Goal: Use online tool/utility: Utilize a website feature to perform a specific function

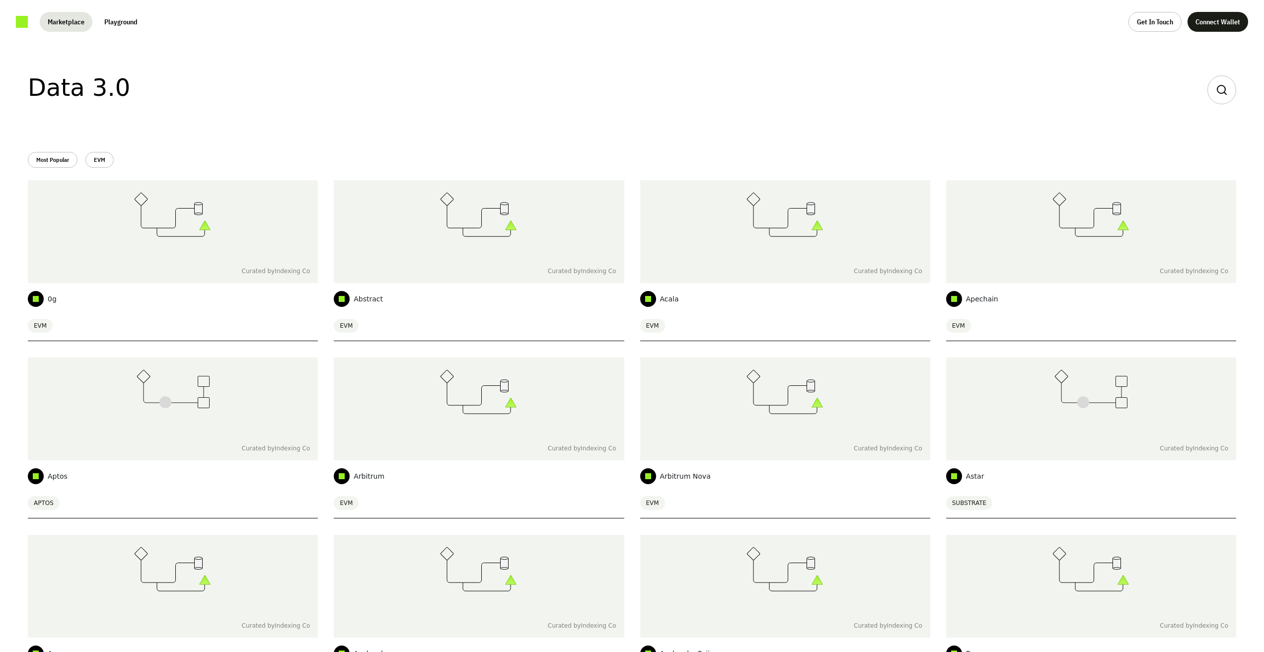
click at [23, 20] on link at bounding box center [22, 22] width 12 height 12
click at [58, 157] on button "Most Popular" at bounding box center [53, 160] width 50 height 16
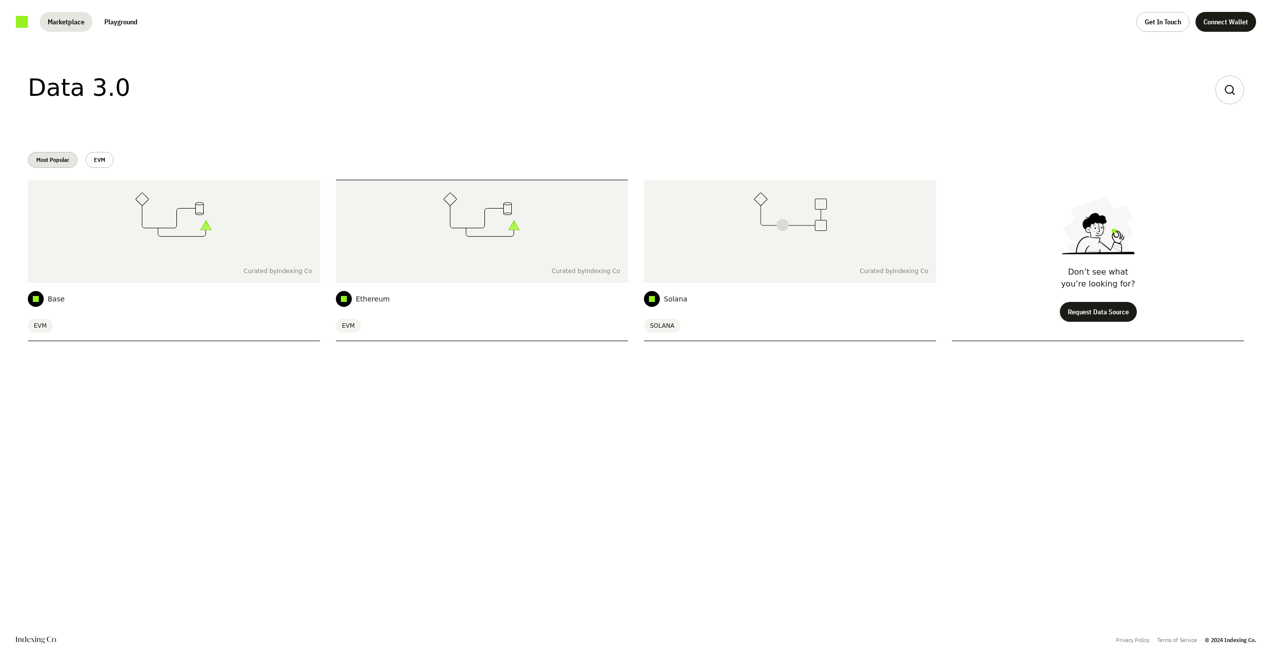
click at [424, 276] on div "Curated by Indexing Co" at bounding box center [482, 271] width 292 height 24
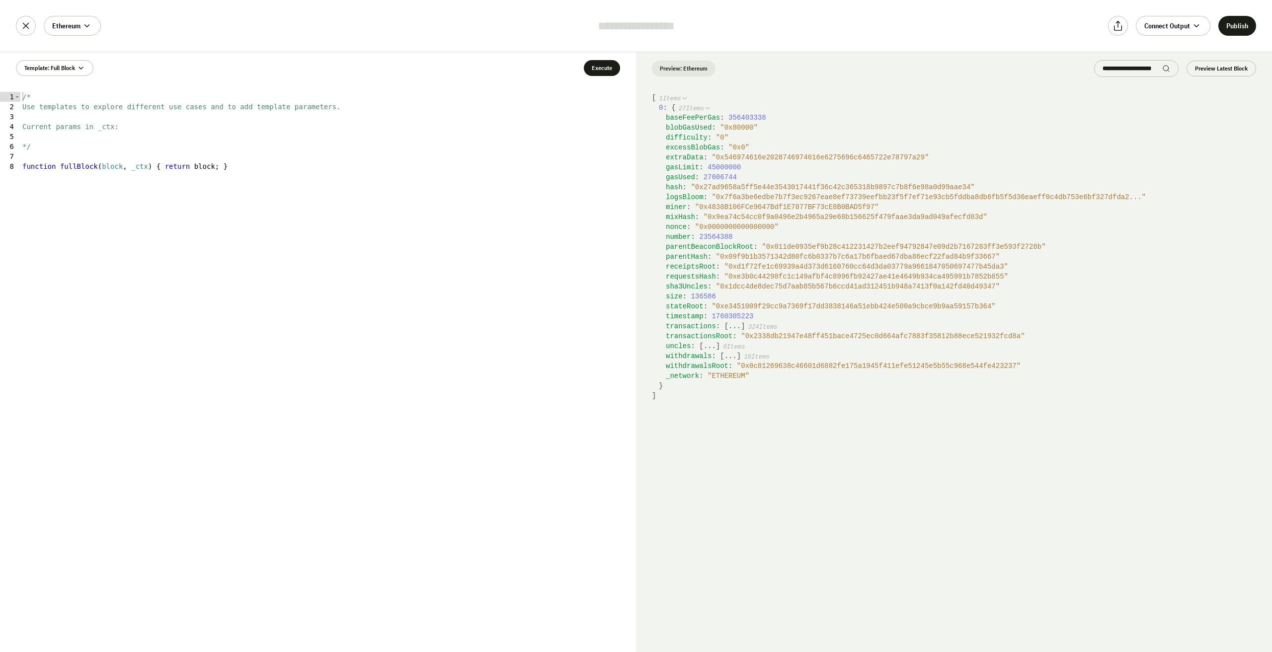
type textarea "**********"
click at [259, 183] on div "/* Use templates to explore different use cases and to add template parameters.…" at bounding box center [328, 382] width 616 height 580
click at [86, 24] on icon at bounding box center [86, 25] width 9 height 9
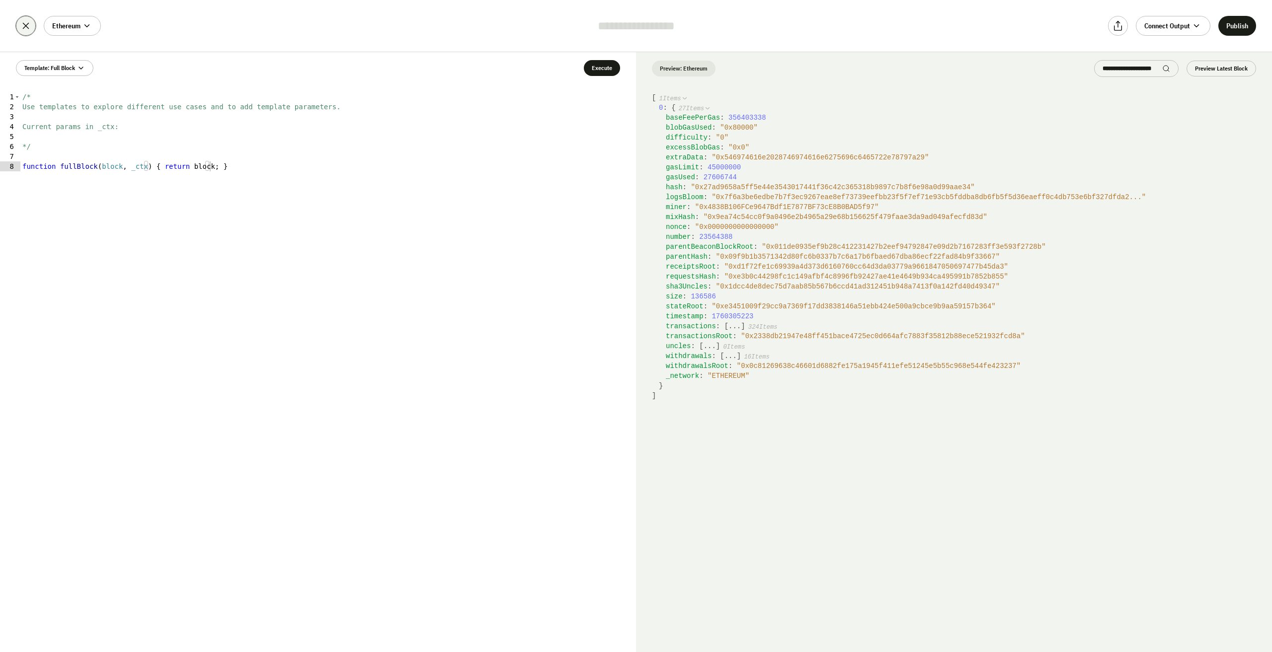
click at [29, 28] on icon at bounding box center [25, 25] width 11 height 11
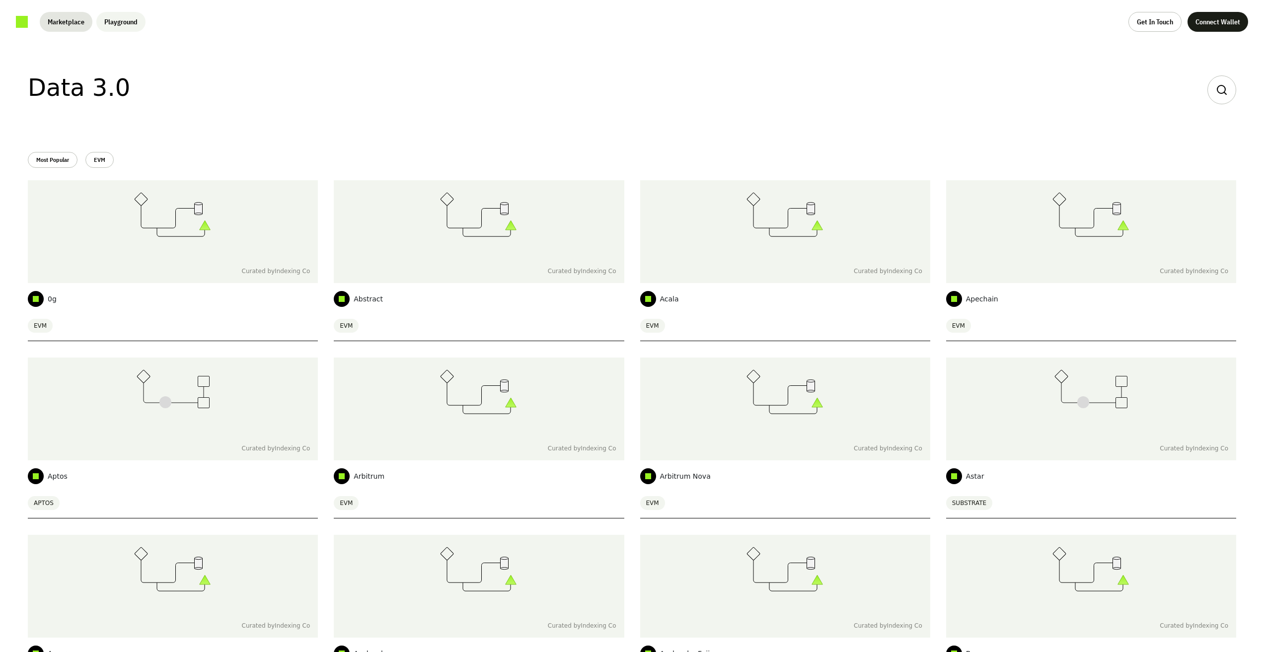
click at [121, 25] on button "Playground" at bounding box center [120, 22] width 49 height 20
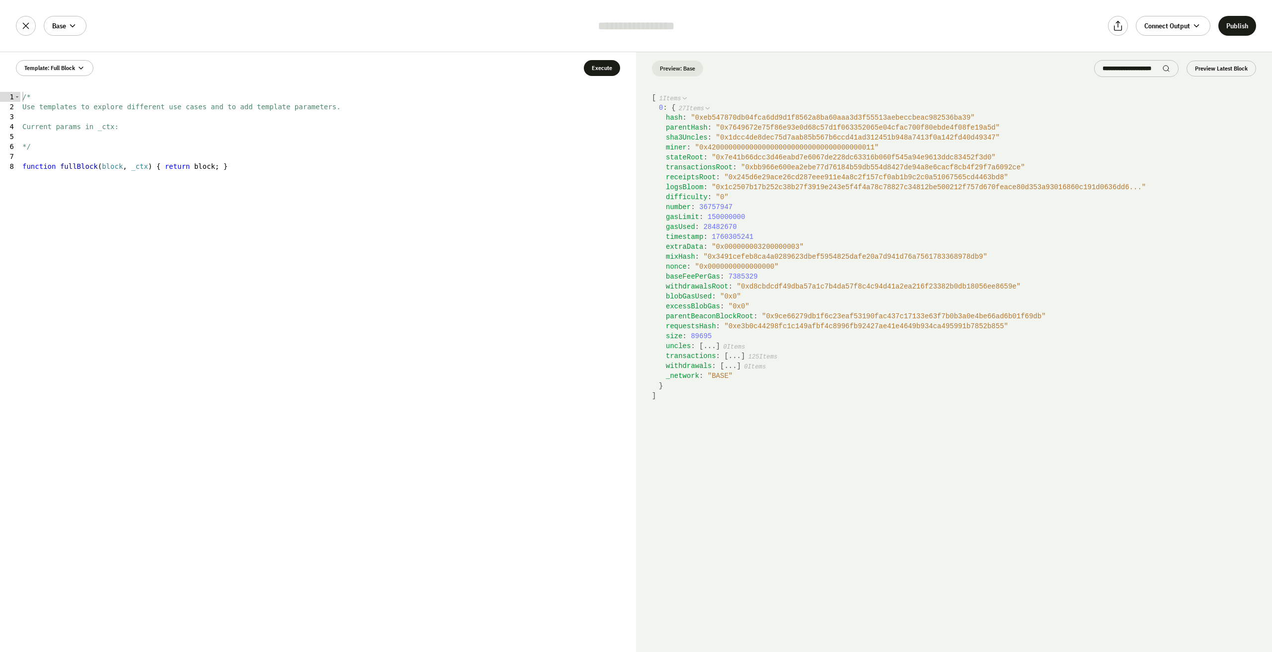
click at [703, 107] on span "27 Items" at bounding box center [691, 108] width 25 height 7
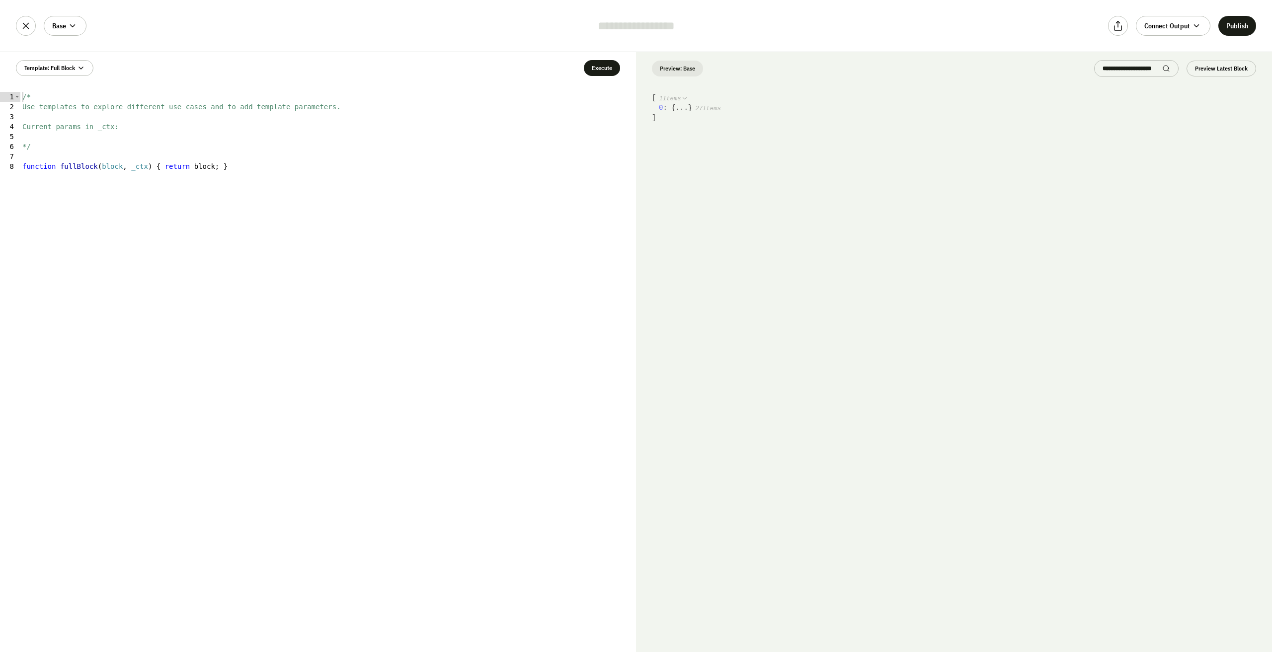
click at [700, 108] on span "27 Items" at bounding box center [707, 108] width 25 height 7
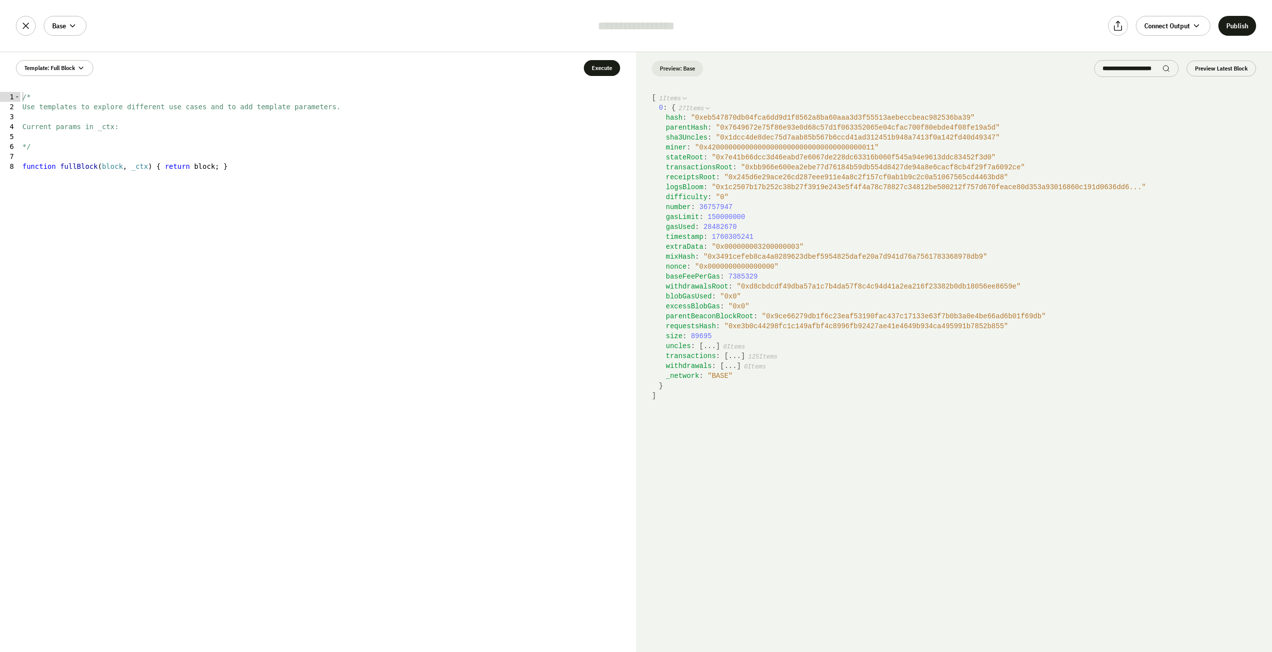
click at [676, 96] on span "1 Items" at bounding box center [670, 98] width 22 height 7
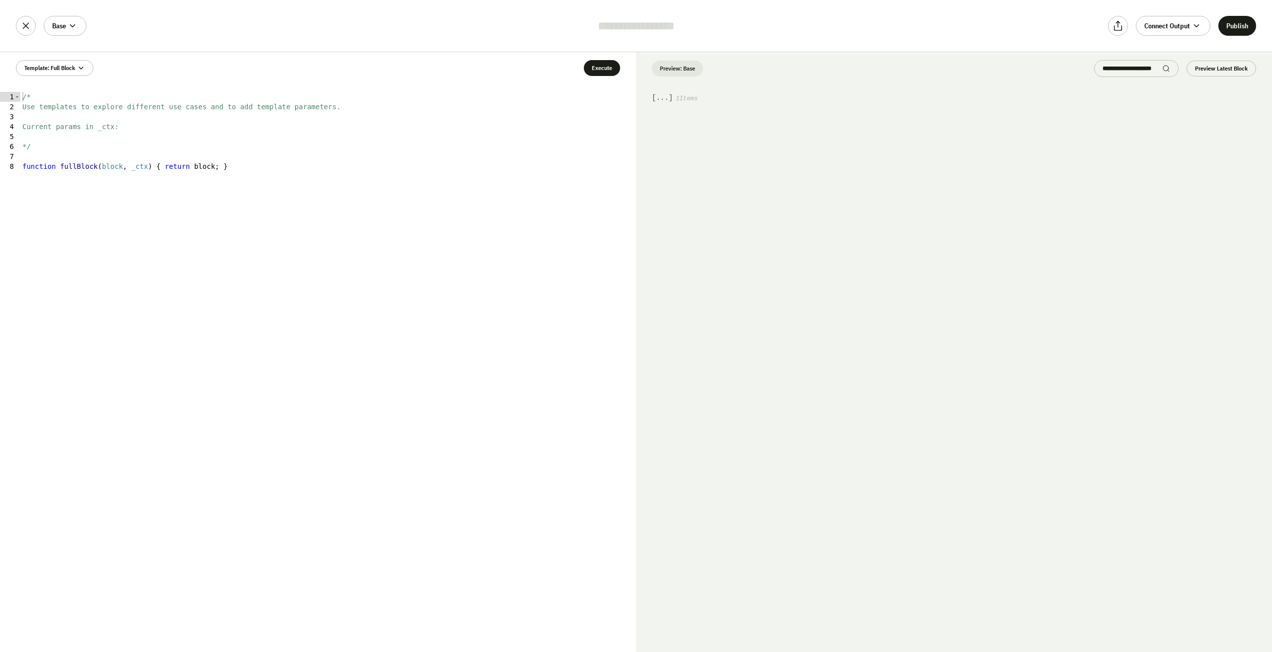
click at [678, 96] on span "1 Items" at bounding box center [687, 98] width 22 height 7
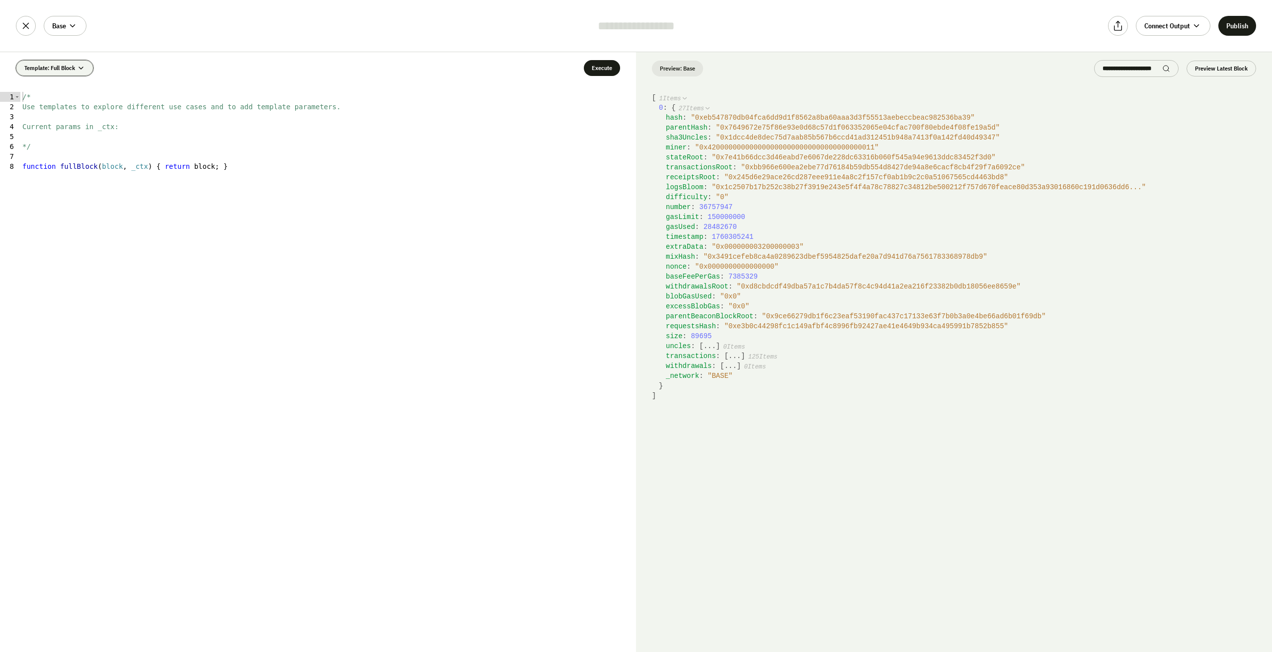
click at [67, 65] on span "Template: Full Block" at bounding box center [49, 68] width 51 height 8
click at [68, 63] on button "Template: Full Block" at bounding box center [55, 68] width 78 height 16
click at [593, 66] on button "Execute" at bounding box center [602, 68] width 36 height 16
type textarea "**"
click at [435, 99] on div "/* Use templates to explore different use cases and to add template parameters.…" at bounding box center [328, 382] width 616 height 580
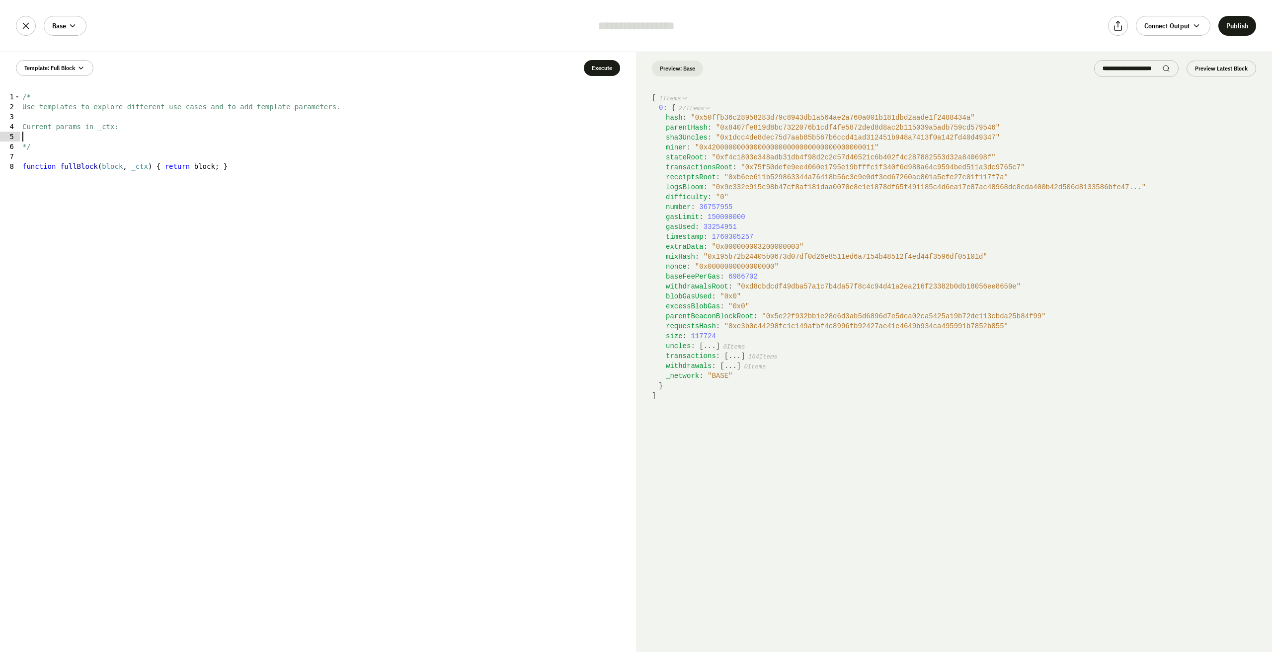
click at [164, 138] on div "/* Use templates to explore different use cases and to add template parameters.…" at bounding box center [328, 382] width 616 height 580
click at [745, 25] on div "Base Connect Output Publish" at bounding box center [636, 26] width 1272 height 52
click at [680, 25] on div at bounding box center [635, 26] width 99 height 16
click at [1192, 25] on icon at bounding box center [1196, 25] width 9 height 9
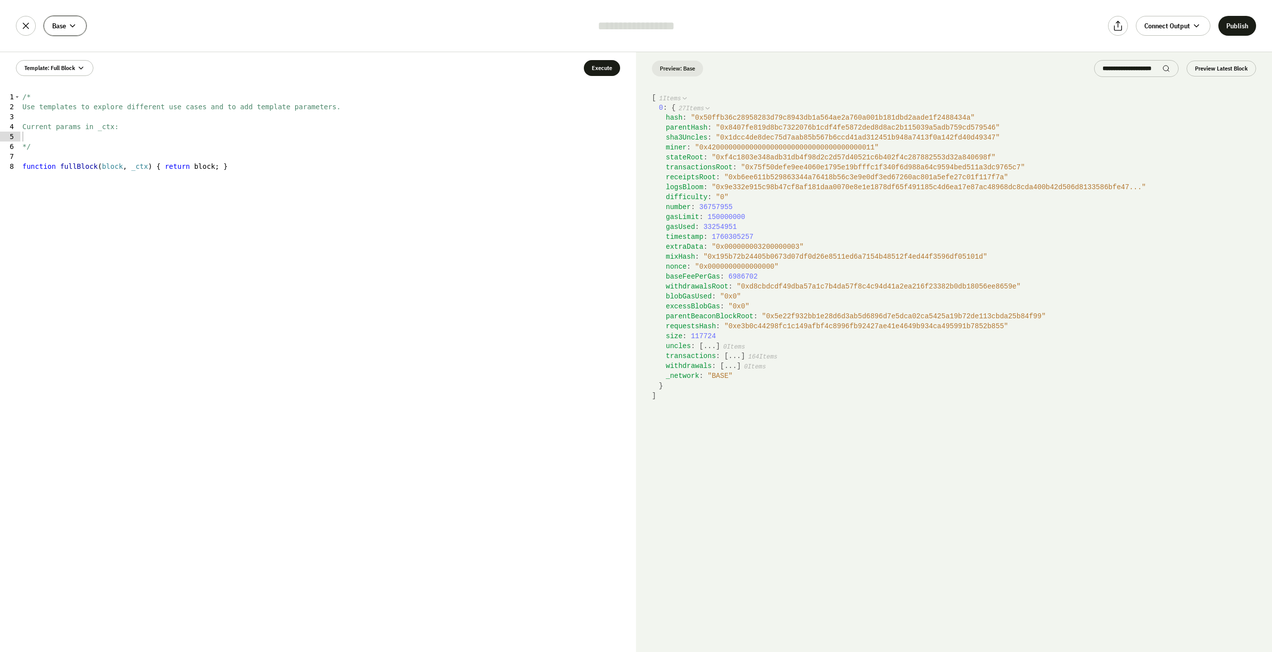
click at [78, 25] on span at bounding box center [73, 26] width 10 height 10
click at [498, 174] on div "/* Use templates to explore different use cases and to add template parameters.…" at bounding box center [328, 382] width 616 height 580
click at [177, 212] on div "/* Use templates to explore different use cases and to add template parameters.…" at bounding box center [328, 382] width 616 height 580
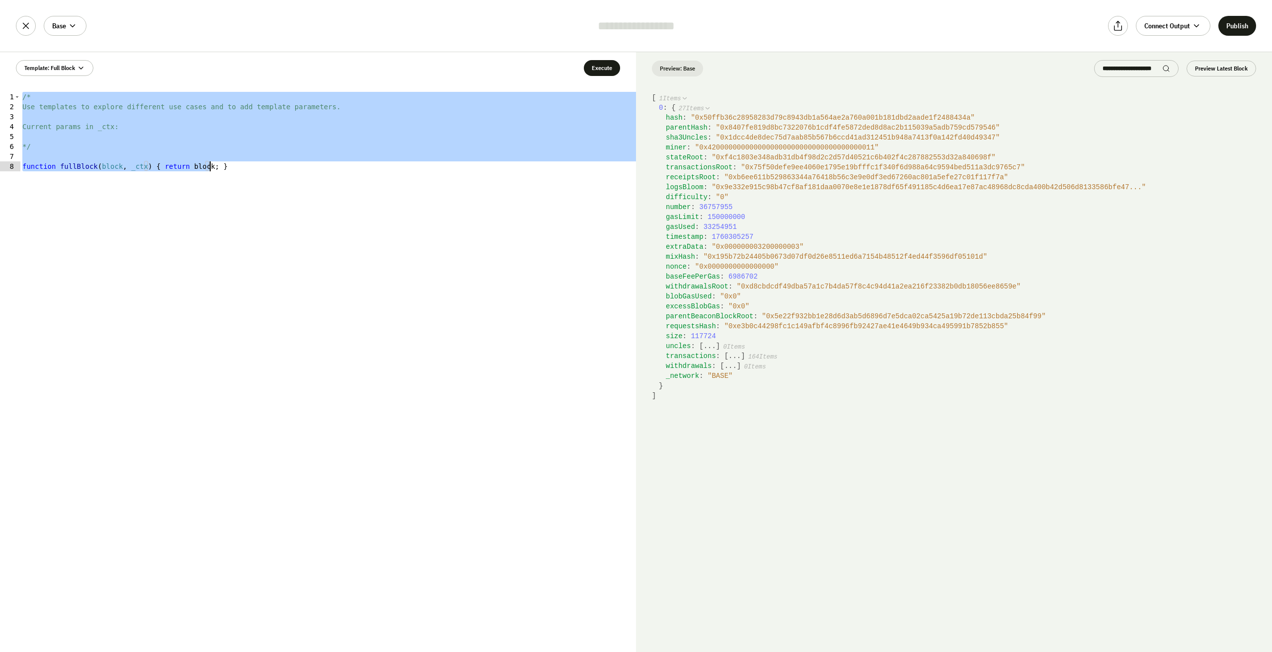
paste textarea
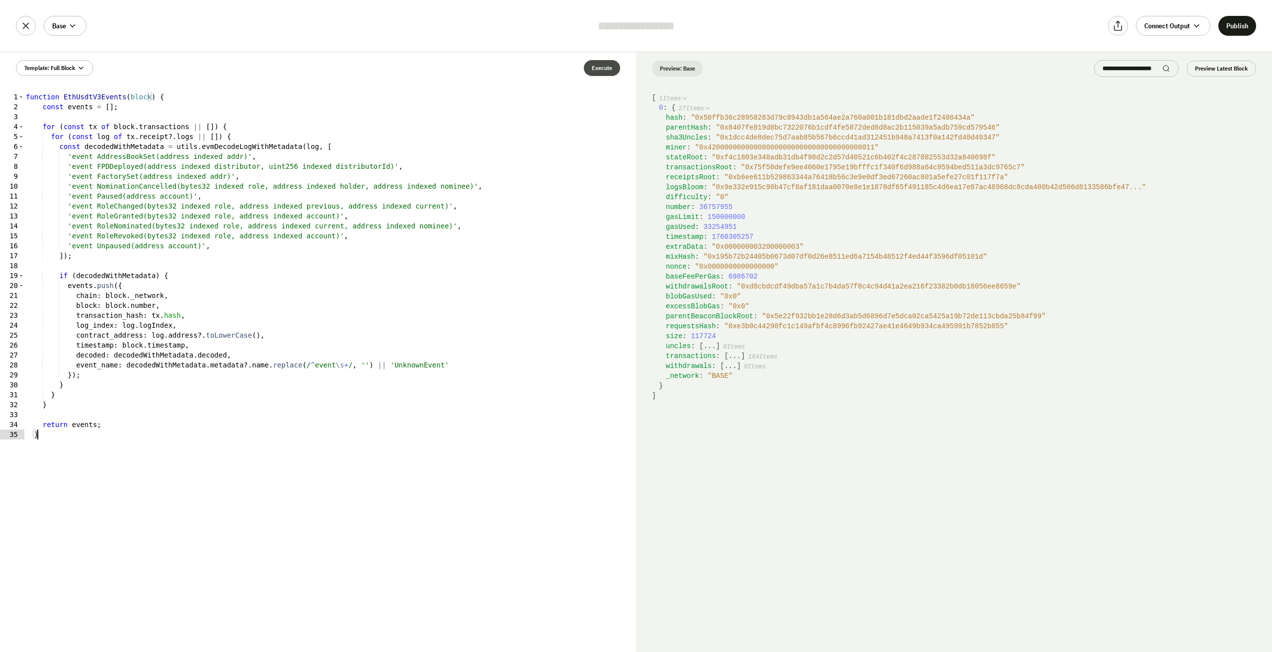
click at [614, 65] on button "Execute" at bounding box center [602, 68] width 36 height 16
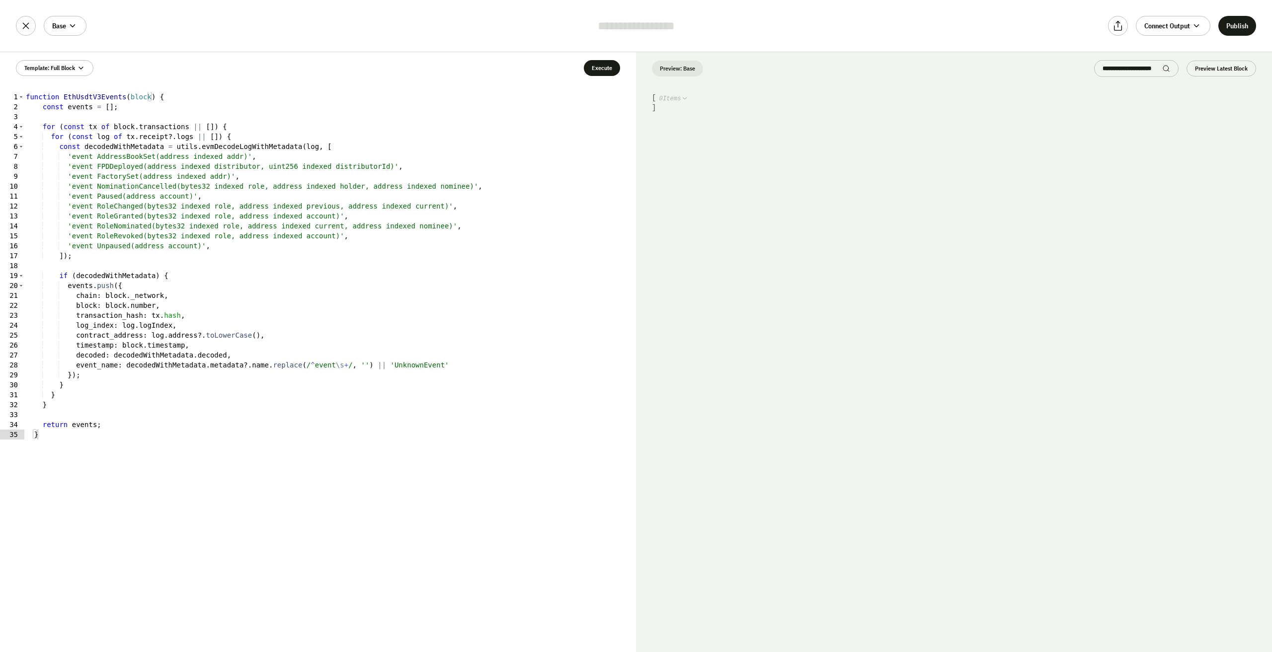
click at [369, 221] on div "function EthUsdtV3Events ( block ) { const events = [ ] ; for ( const tx of blo…" at bounding box center [330, 382] width 612 height 580
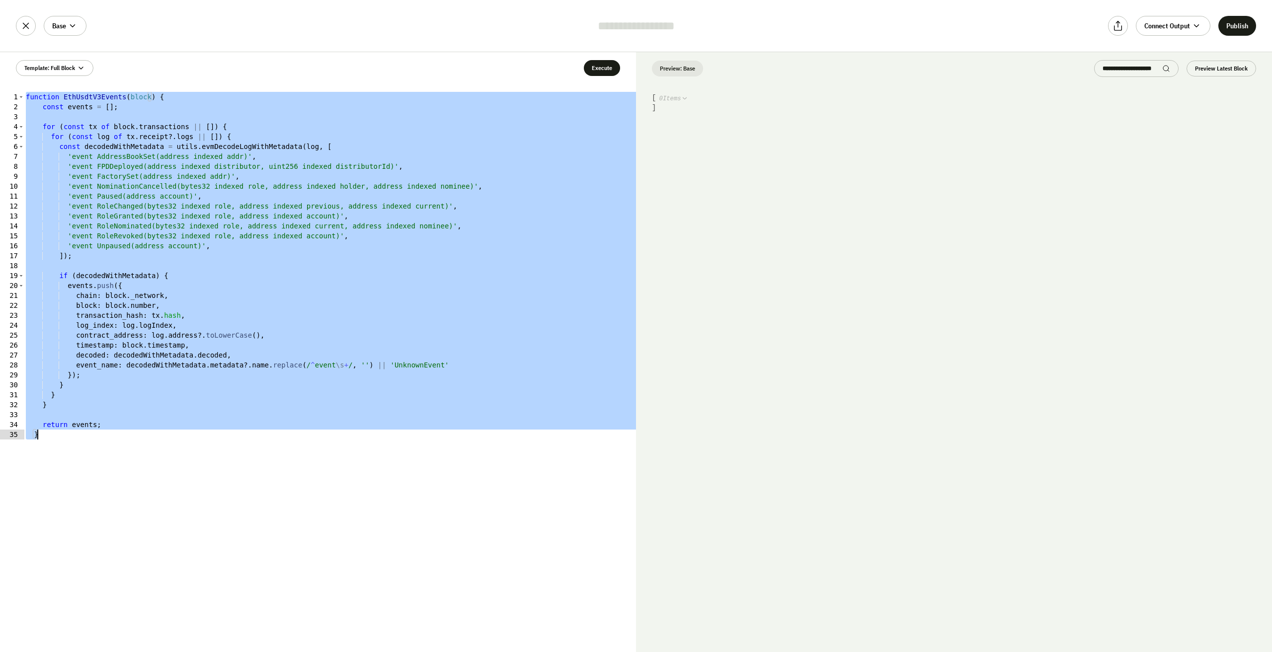
paste textarea
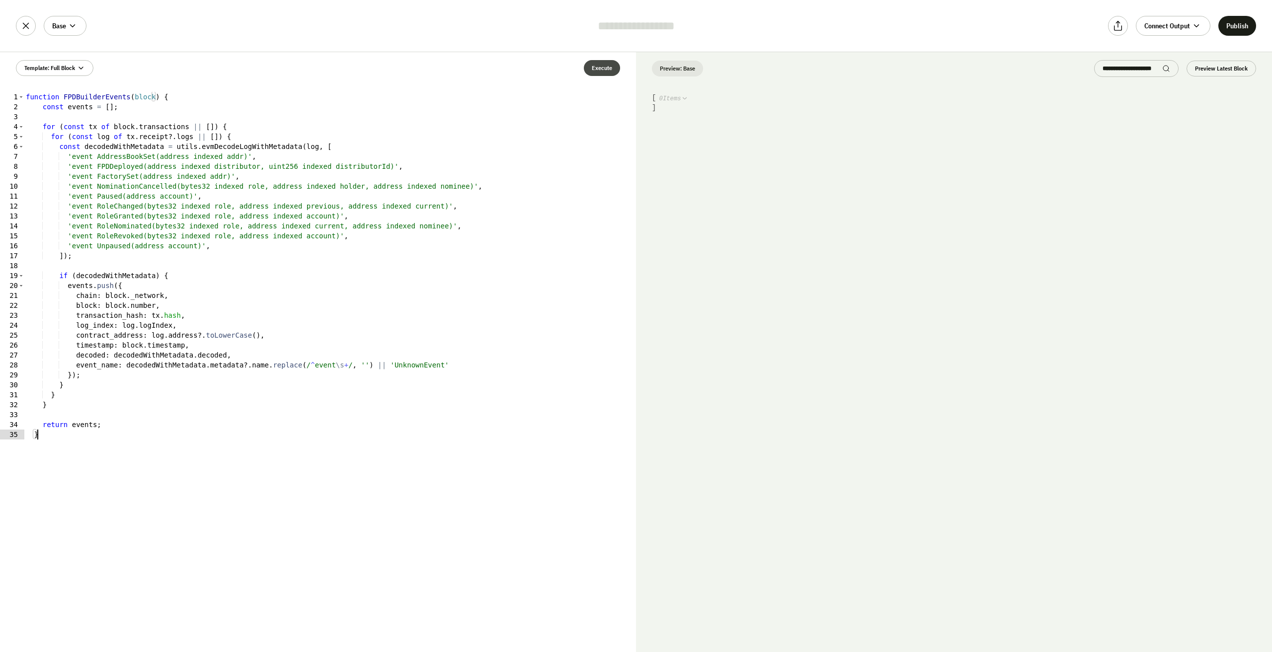
click at [599, 74] on button "Execute" at bounding box center [602, 68] width 36 height 16
click at [407, 293] on div "function FPDBuilderEvents ( block ) { const events = [ ] ; for ( const tx of bl…" at bounding box center [330, 382] width 612 height 580
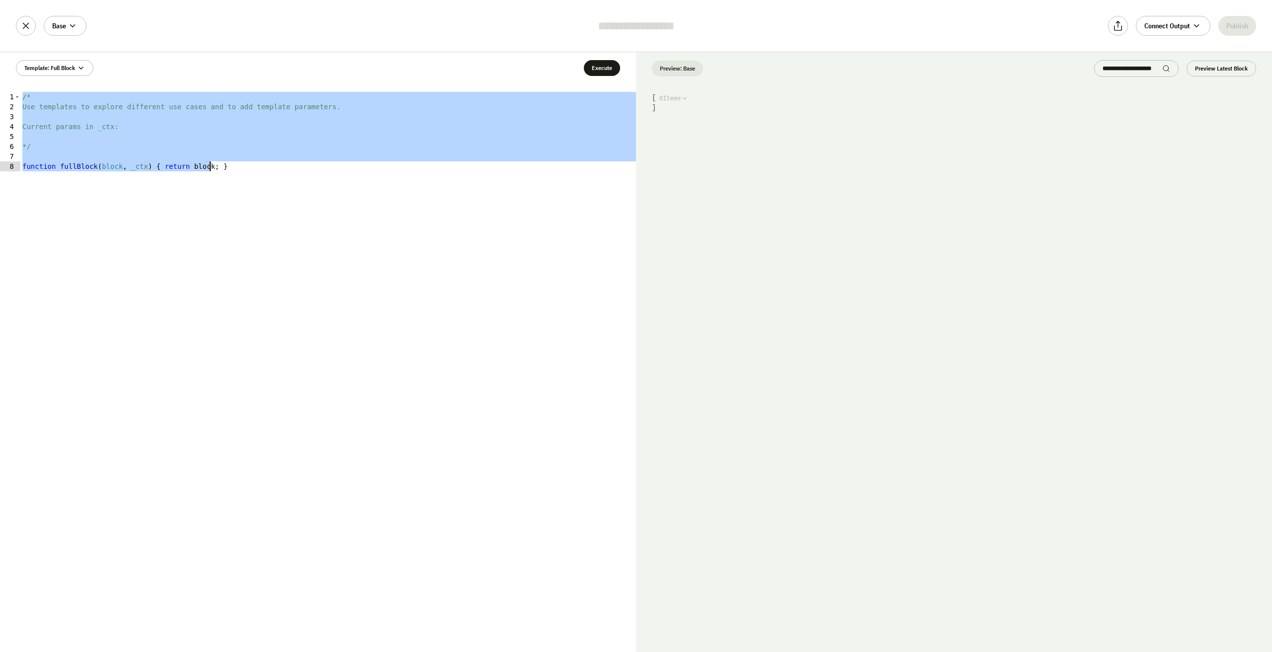
click at [390, 222] on div "/* Use templates to explore different use cases and to add template parameters.…" at bounding box center [328, 372] width 616 height 560
type textarea "**********"
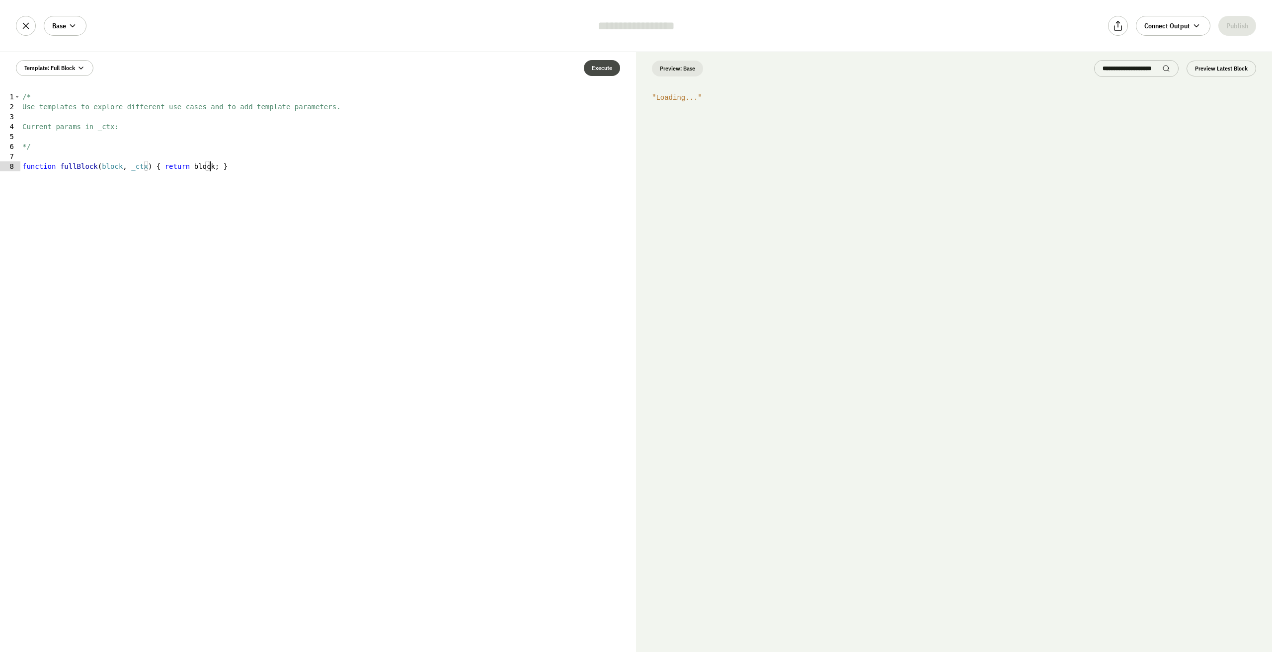
click at [601, 68] on button "Execute" at bounding box center [602, 68] width 36 height 16
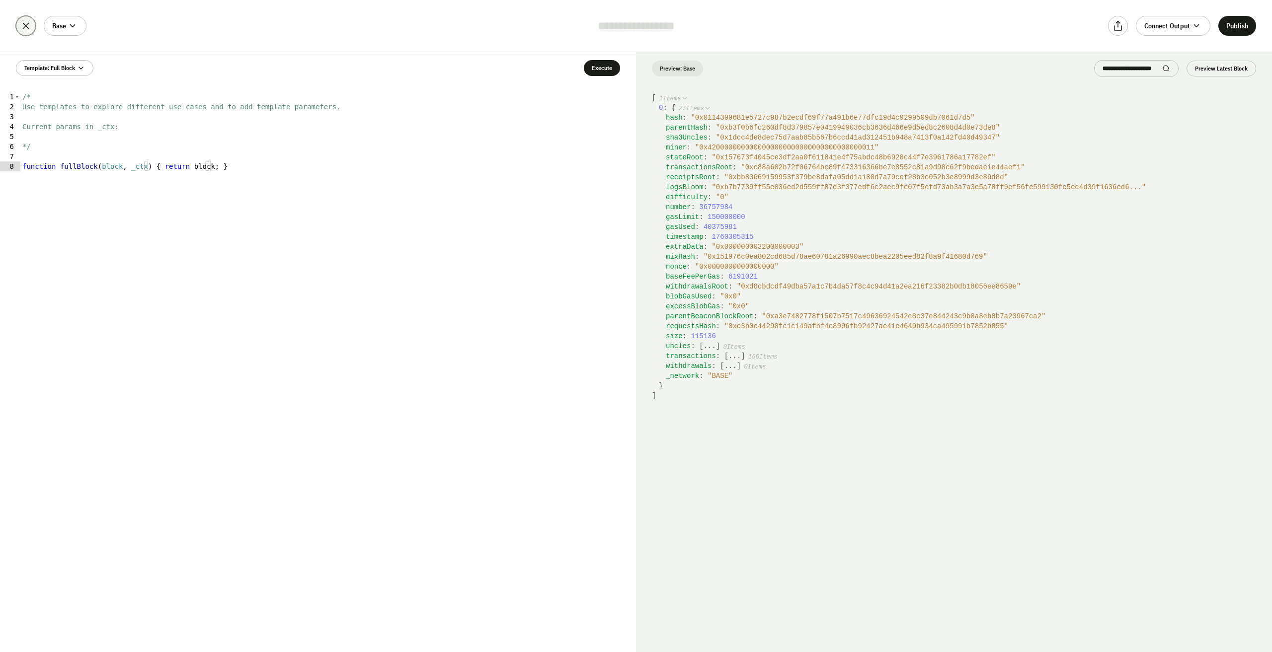
click at [30, 22] on icon at bounding box center [25, 25] width 11 height 11
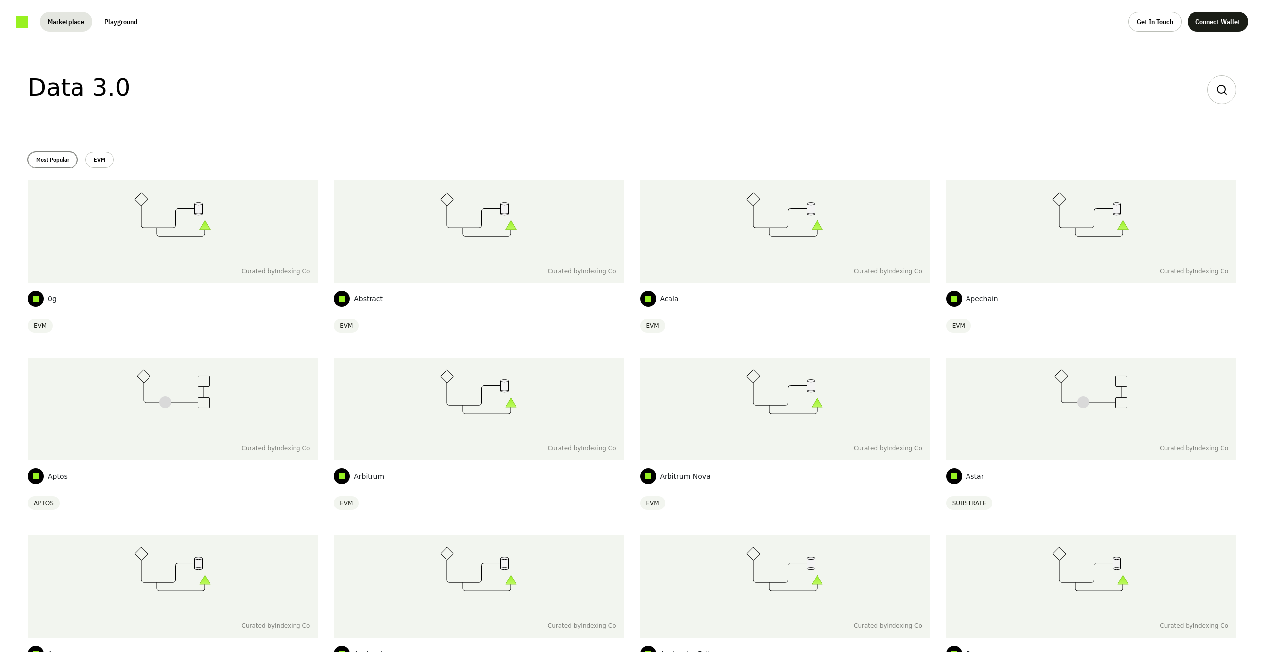
click at [73, 162] on button "Most Popular" at bounding box center [53, 160] width 50 height 16
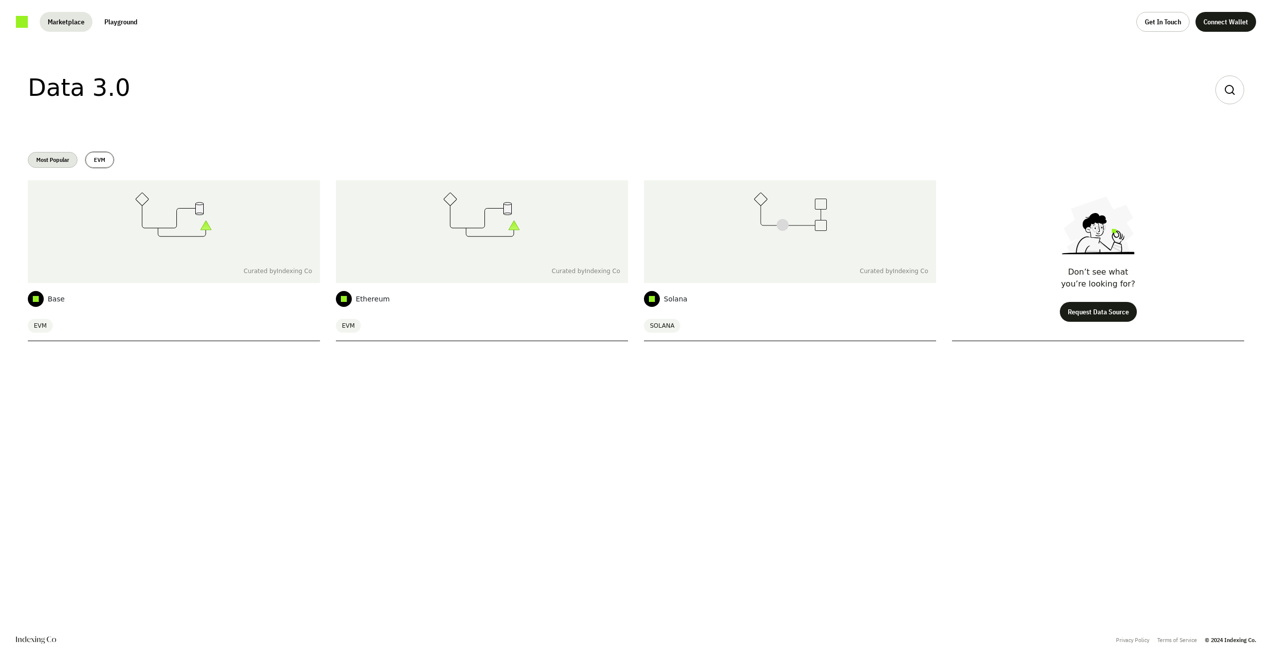
click at [107, 161] on button "EVM" at bounding box center [99, 160] width 28 height 16
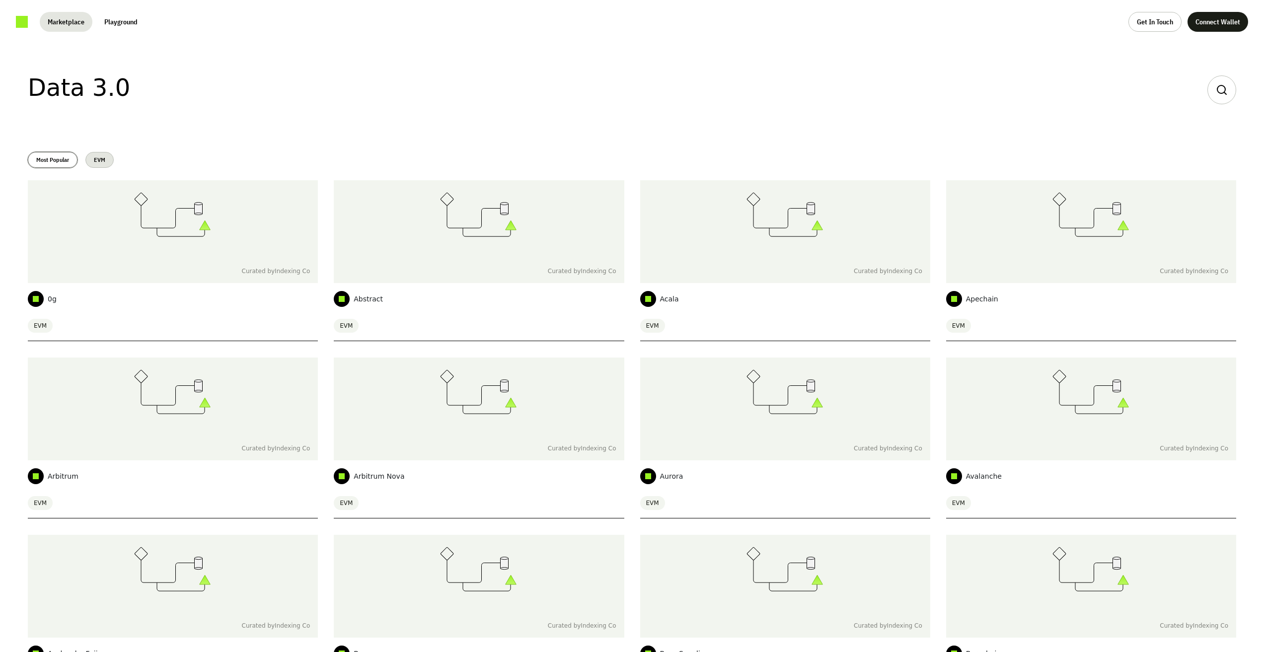
click at [60, 165] on button "Most Popular" at bounding box center [53, 160] width 50 height 16
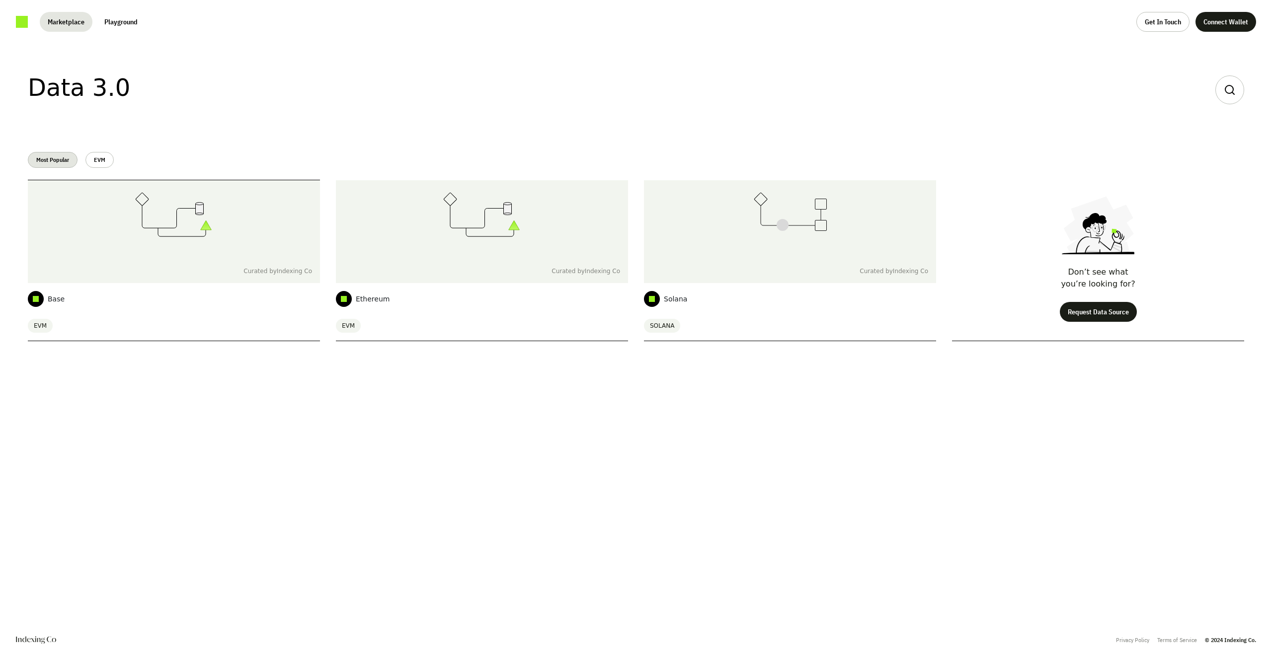
click at [117, 220] on div at bounding box center [174, 219] width 292 height 79
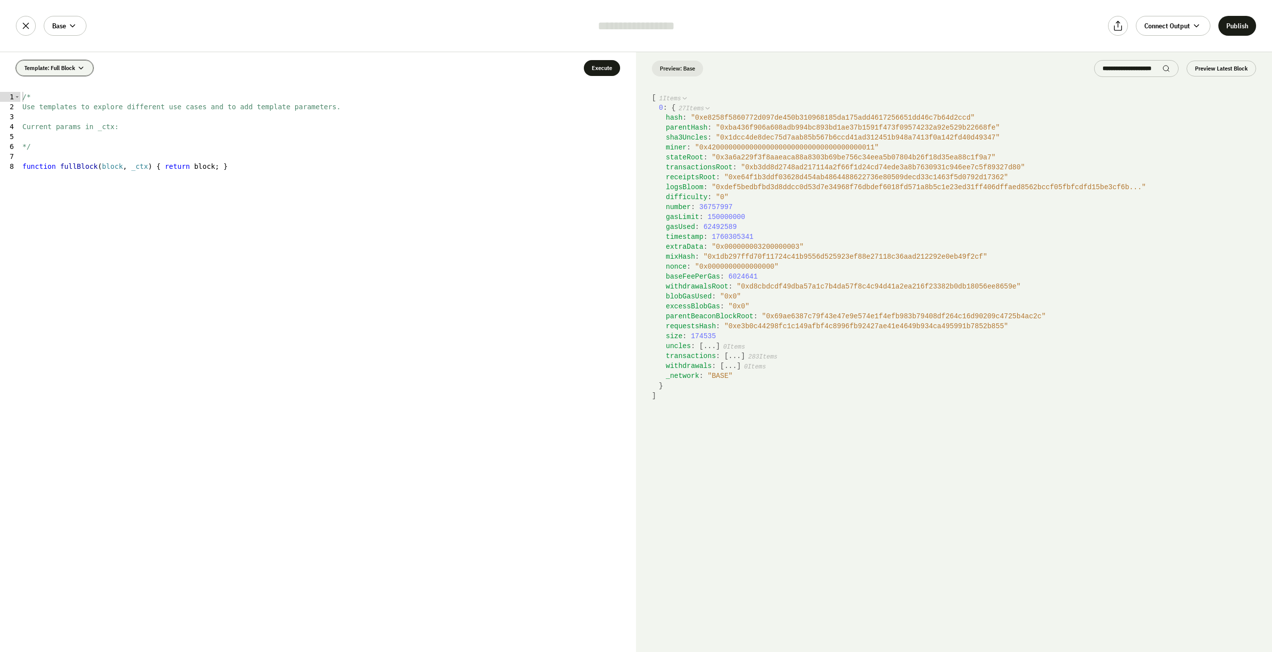
click at [65, 66] on span "Template: Full Block" at bounding box center [49, 68] width 51 height 8
click at [337, 112] on div "/* Use templates to explore different use cases and to add template parameters.…" at bounding box center [328, 382] width 616 height 580
click at [453, 130] on div "/* Use templates to explore different use cases and to add template parameters.…" at bounding box center [328, 382] width 616 height 580
click at [609, 67] on button "Execute" at bounding box center [602, 68] width 36 height 16
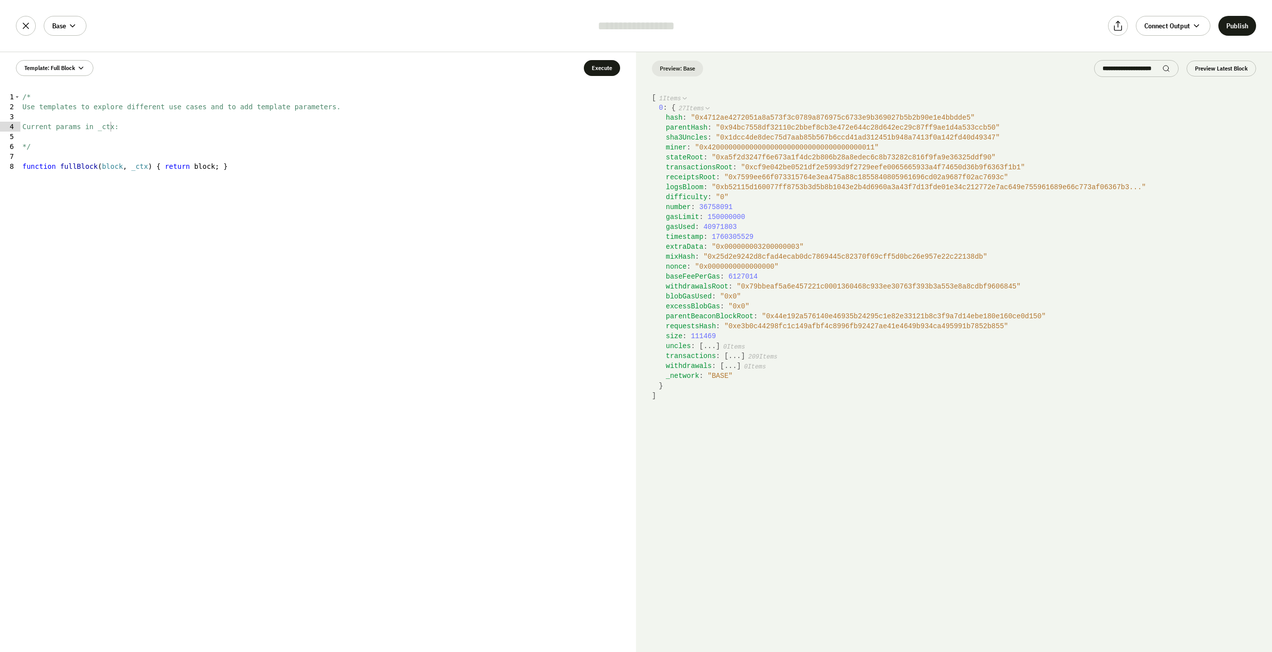
type textarea "**********"
click at [305, 175] on div "/* Use templates to explore different use cases and to add template parameters.…" at bounding box center [328, 382] width 616 height 580
click at [511, 237] on div "/* Use templates to explore different use cases and to add template parameters.…" at bounding box center [328, 382] width 616 height 580
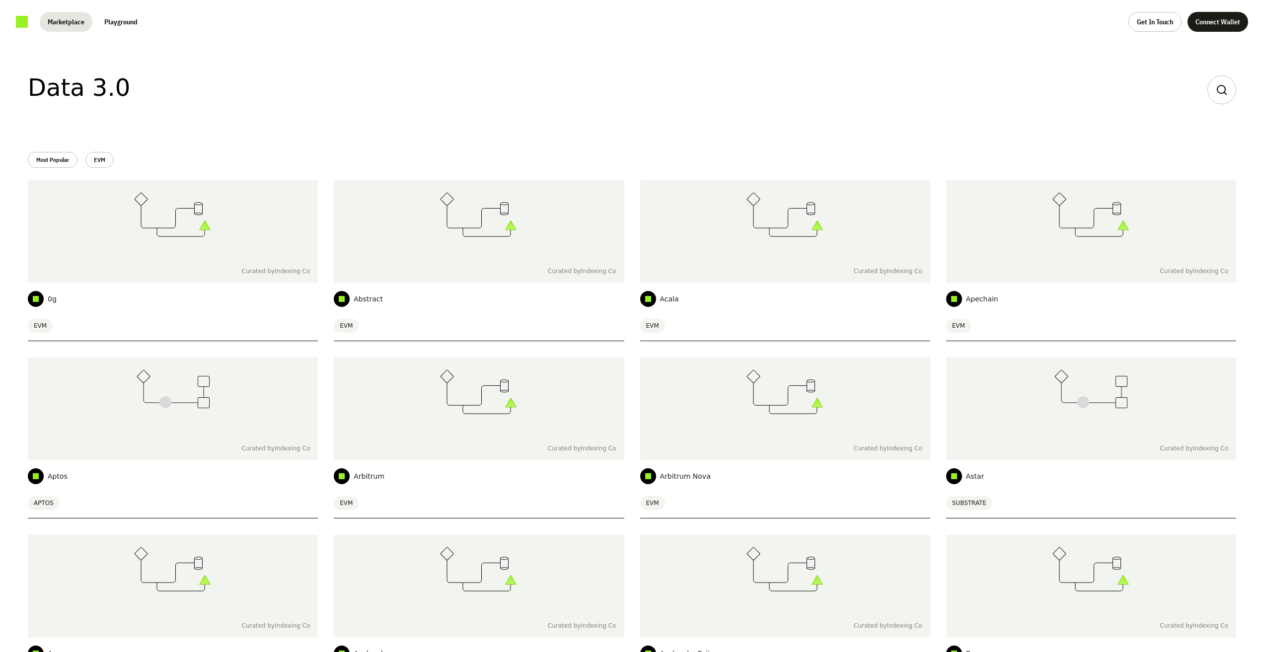
click at [125, 23] on button "Playground" at bounding box center [120, 22] width 49 height 20
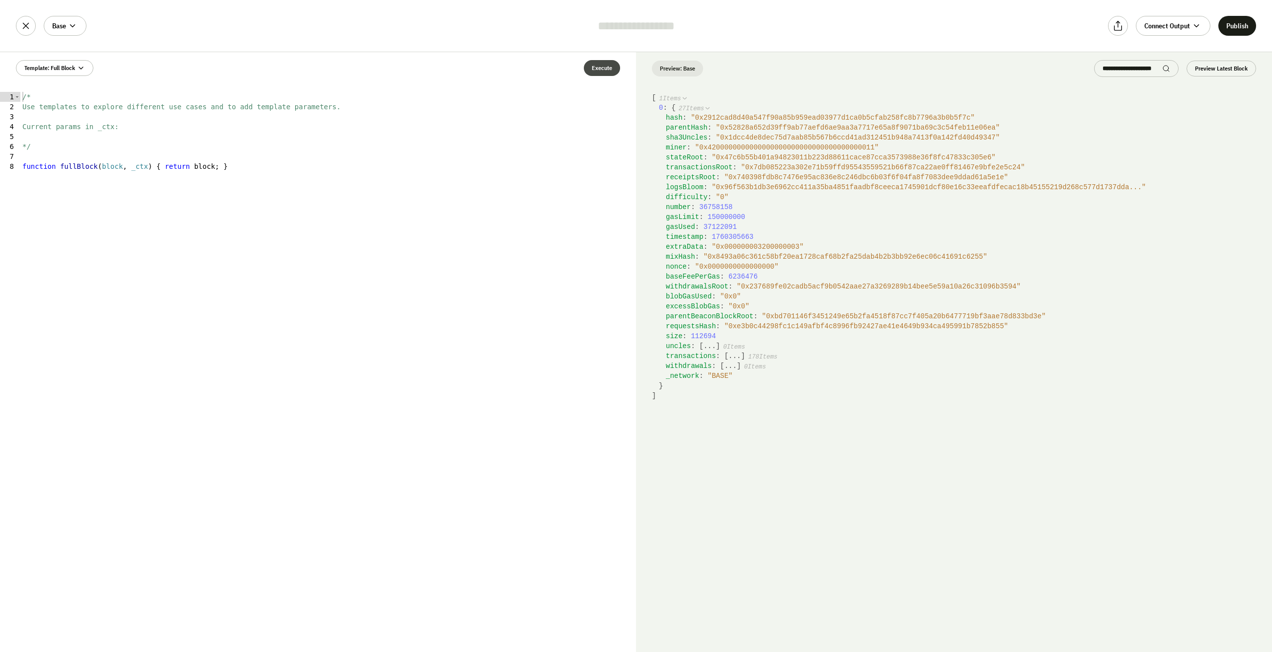
click at [604, 71] on button "Execute" at bounding box center [602, 68] width 36 height 16
click at [345, 88] on div "Template: Full Block Execute 1 2 3 4 5 6 7 8 /* Use templates to explore differ…" at bounding box center [318, 352] width 636 height 600
click at [606, 67] on button "Execute" at bounding box center [602, 68] width 36 height 16
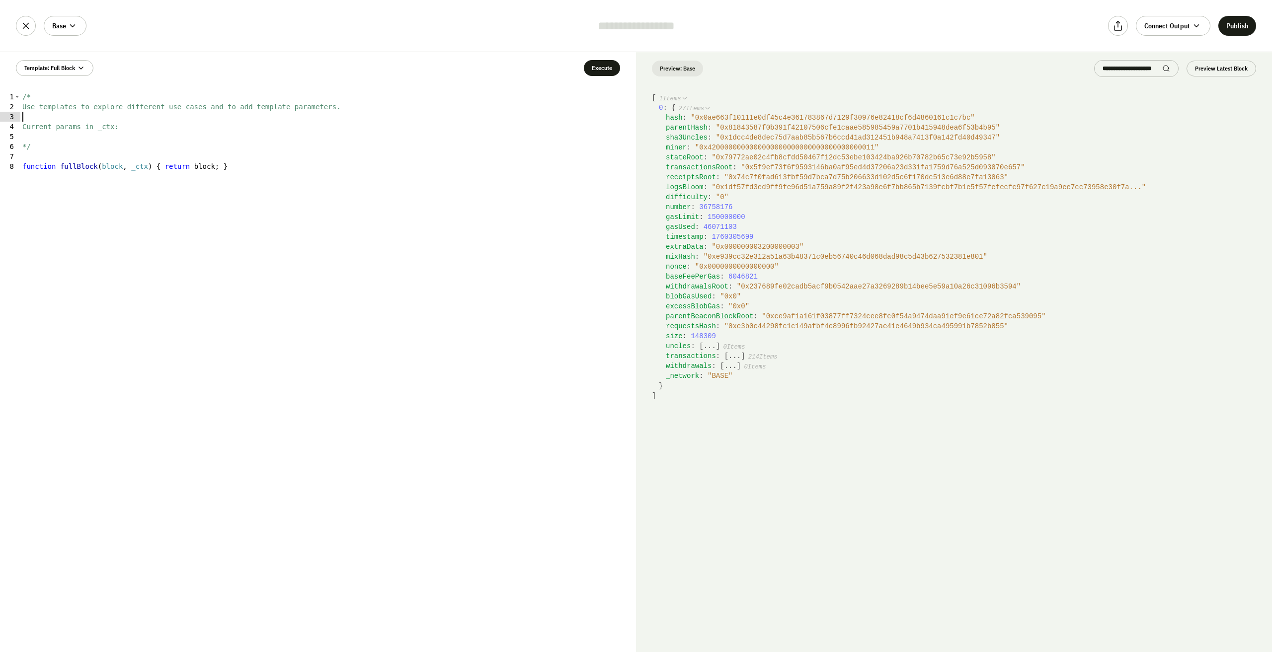
click at [459, 114] on div "/* Use templates to explore different use cases and to add template parameters.…" at bounding box center [328, 382] width 616 height 580
click at [603, 66] on button "Execute" at bounding box center [602, 68] width 36 height 16
click at [262, 154] on div "/* Use templates to explore different use cases and to add template parameters.…" at bounding box center [328, 382] width 616 height 580
click at [88, 68] on button "Template: Full Block" at bounding box center [55, 68] width 78 height 16
click at [90, 153] on div "ERC-20 Transfers" at bounding box center [66, 158] width 84 height 10
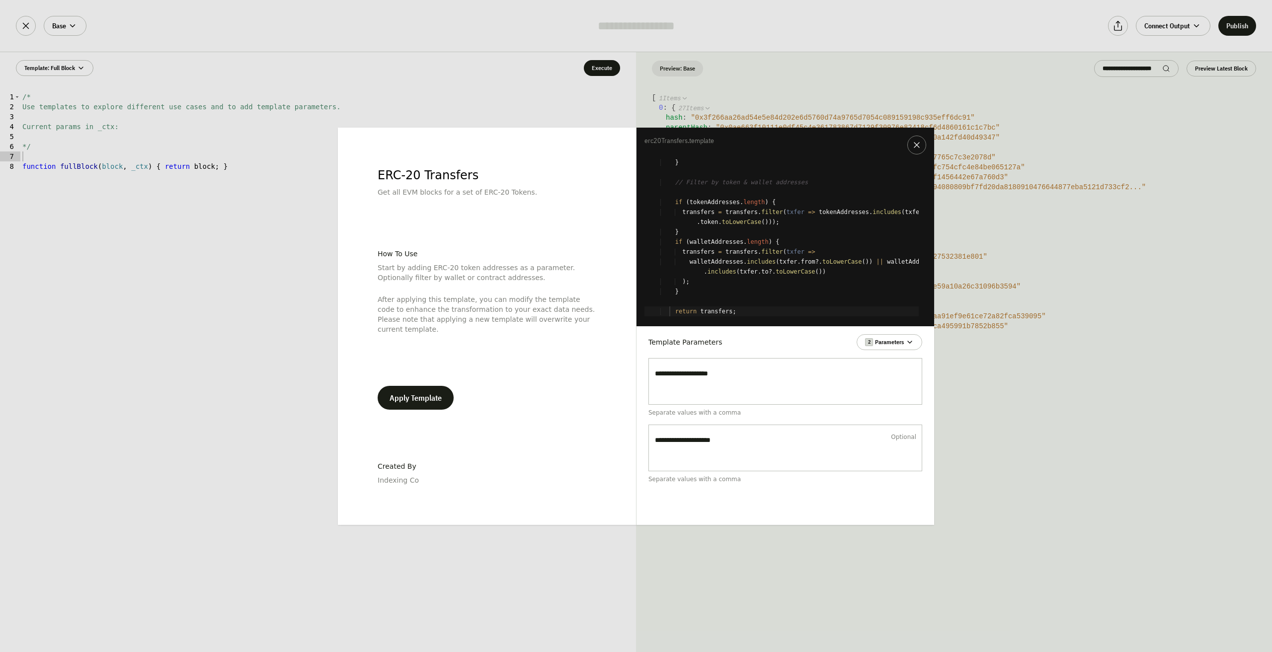
scroll to position [425, 0]
click at [130, 296] on div "ERC-20 Transfers Get all EVM blocks for a set of ERC-20 Tokens. How To Use Star…" at bounding box center [636, 326] width 1272 height 652
click at [916, 147] on icon at bounding box center [917, 145] width 10 height 10
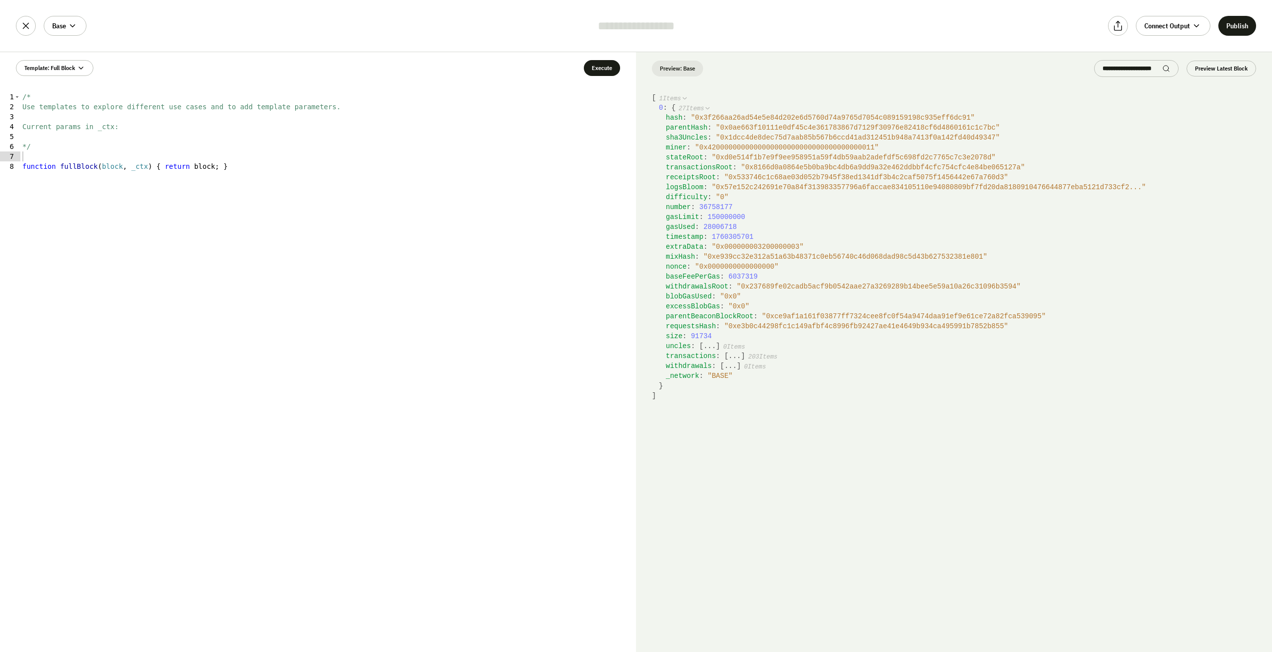
click at [349, 3] on div "Base Connect Output Publish" at bounding box center [636, 26] width 1272 height 52
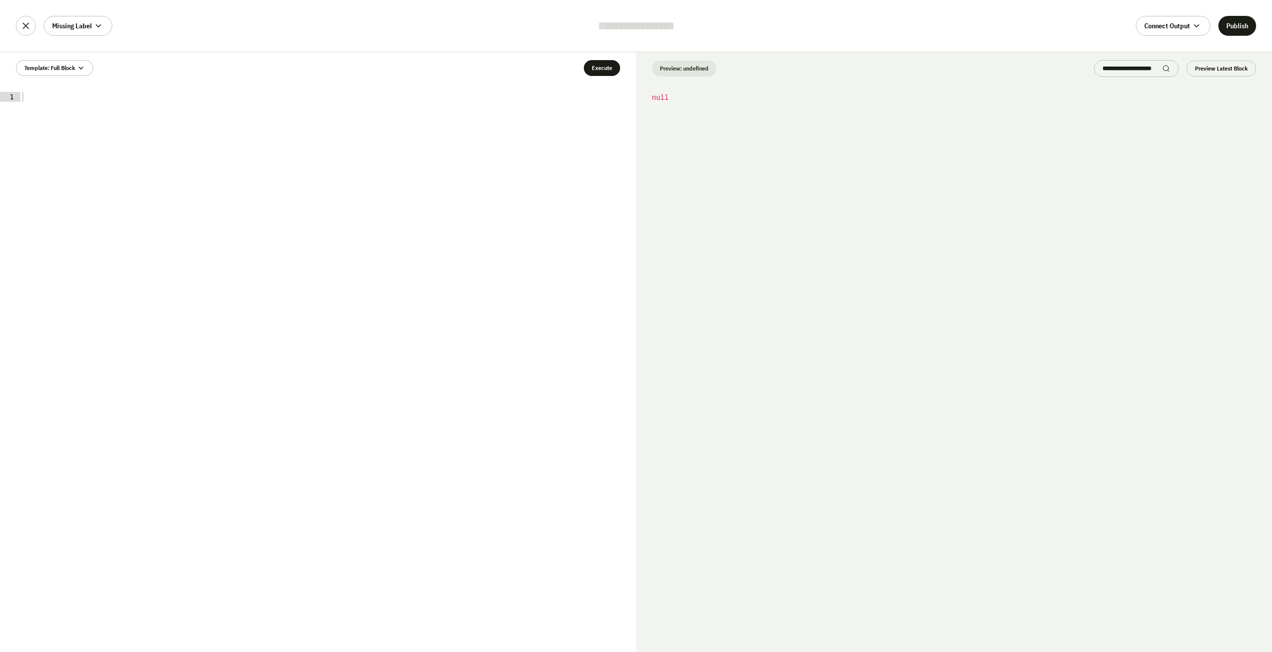
click at [321, 109] on div at bounding box center [328, 382] width 616 height 580
click at [240, 105] on div at bounding box center [328, 382] width 616 height 580
paste textarea "*"
type textarea "*"
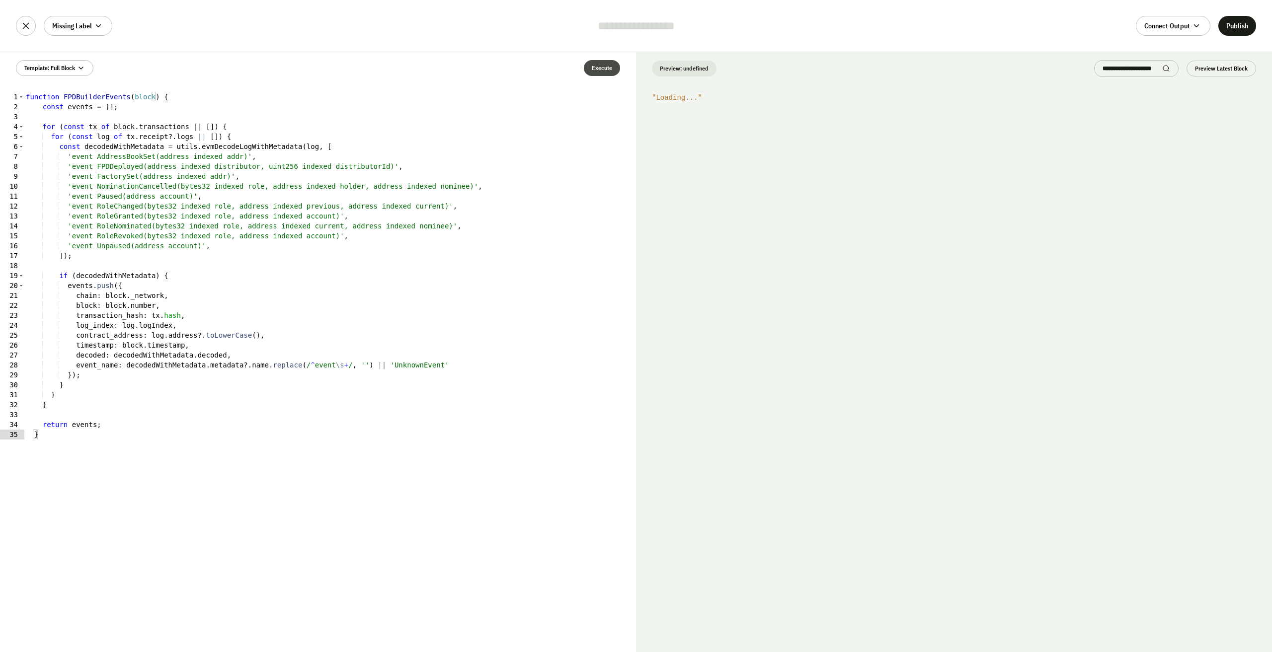
click at [597, 67] on button "Execute" at bounding box center [602, 68] width 36 height 16
click at [598, 67] on button "Execute" at bounding box center [602, 68] width 36 height 16
click at [598, 68] on button "Execute" at bounding box center [602, 68] width 36 height 16
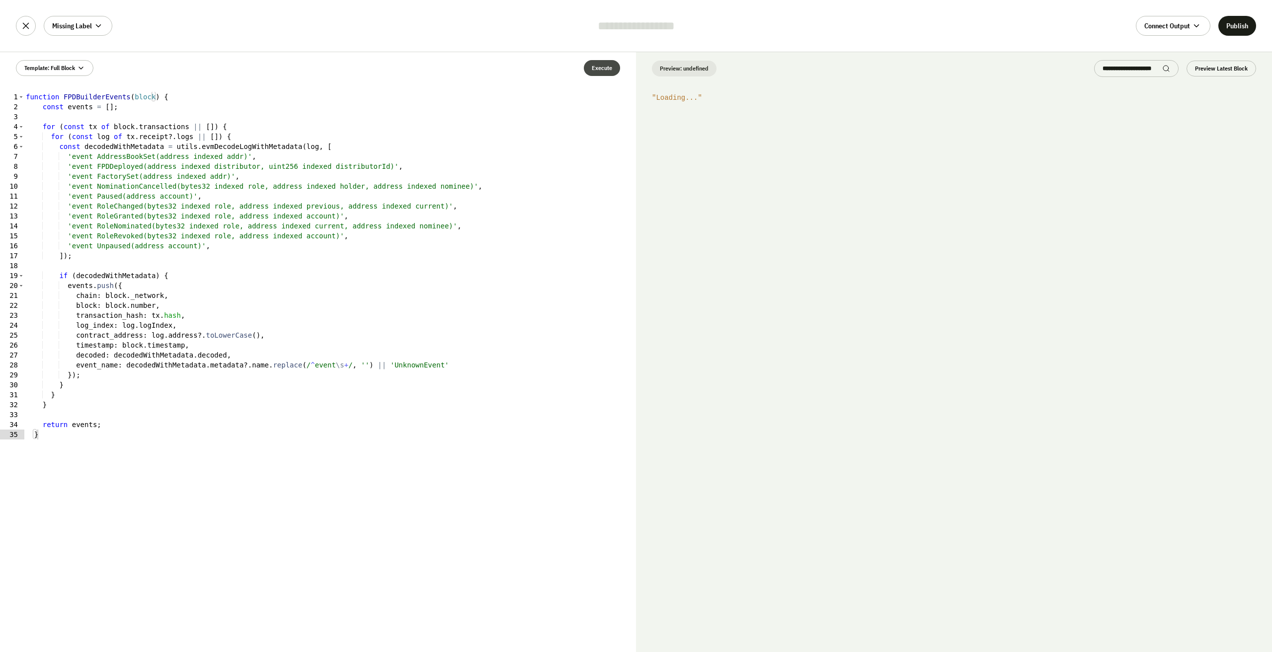
click at [598, 68] on button "Execute" at bounding box center [602, 68] width 36 height 16
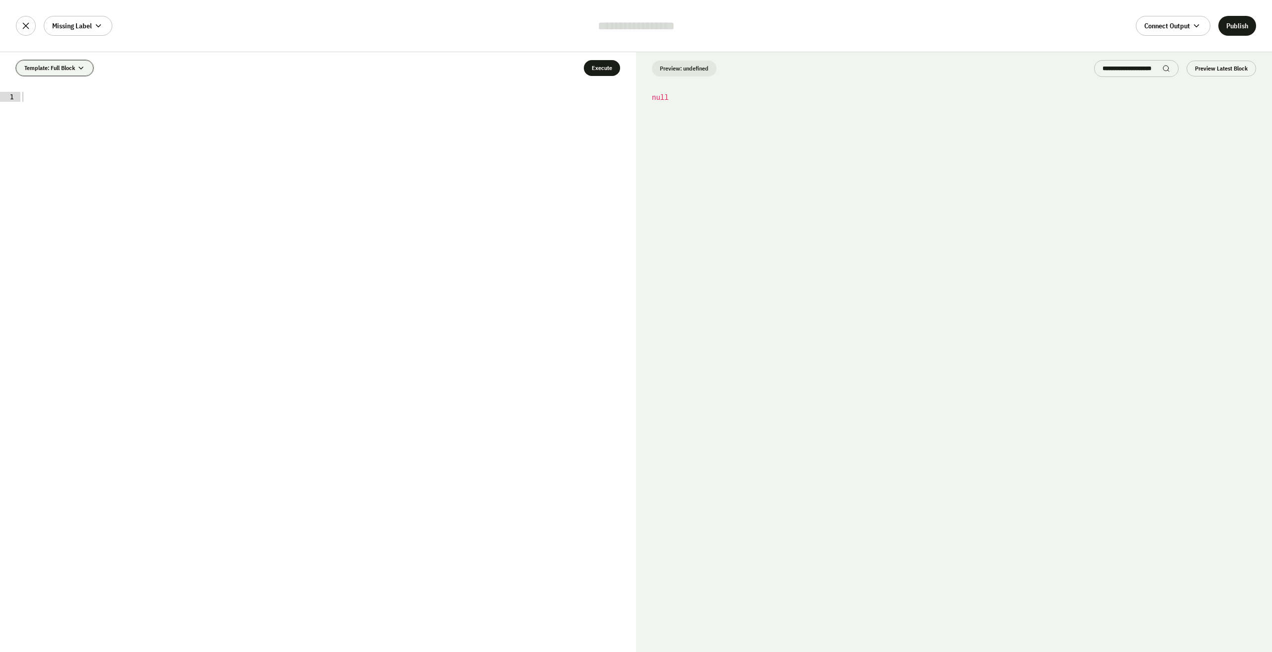
click at [67, 70] on span "Template: Full Block" at bounding box center [49, 68] width 51 height 8
click at [57, 111] on span "Full Block" at bounding box center [66, 109] width 84 height 10
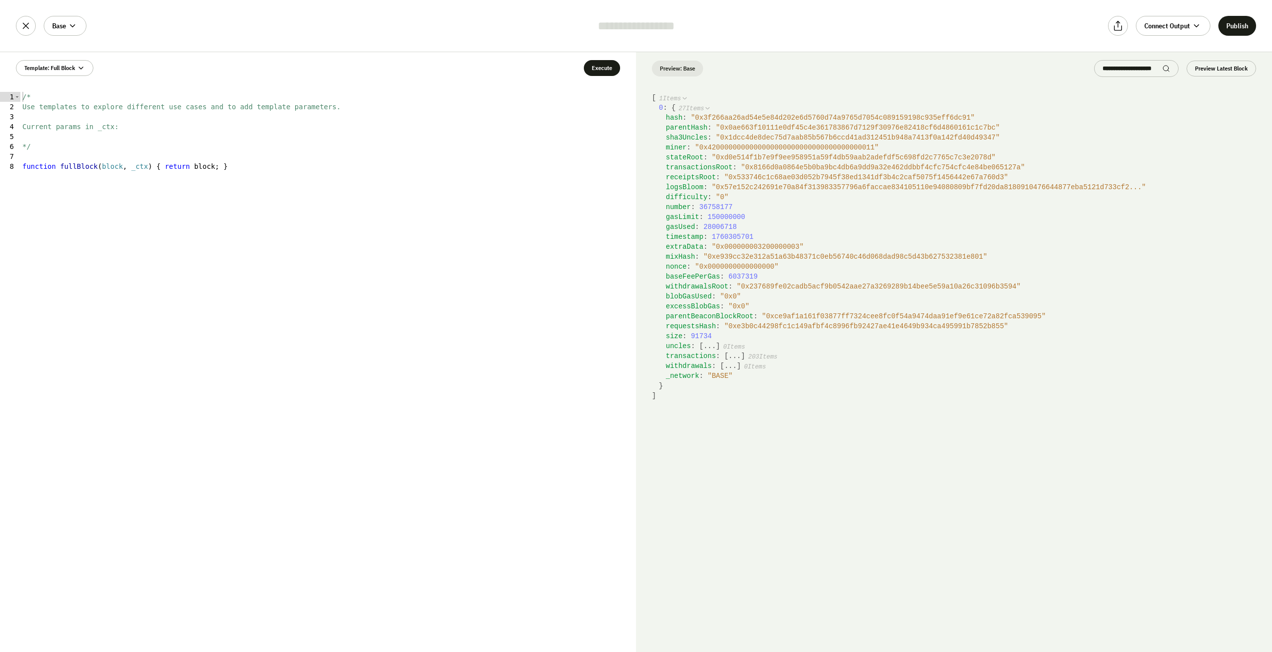
type textarea "**********"
drag, startPoint x: 227, startPoint y: 168, endPoint x: 0, endPoint y: 163, distance: 227.1
click at [0, 163] on div "**********" at bounding box center [318, 372] width 636 height 560
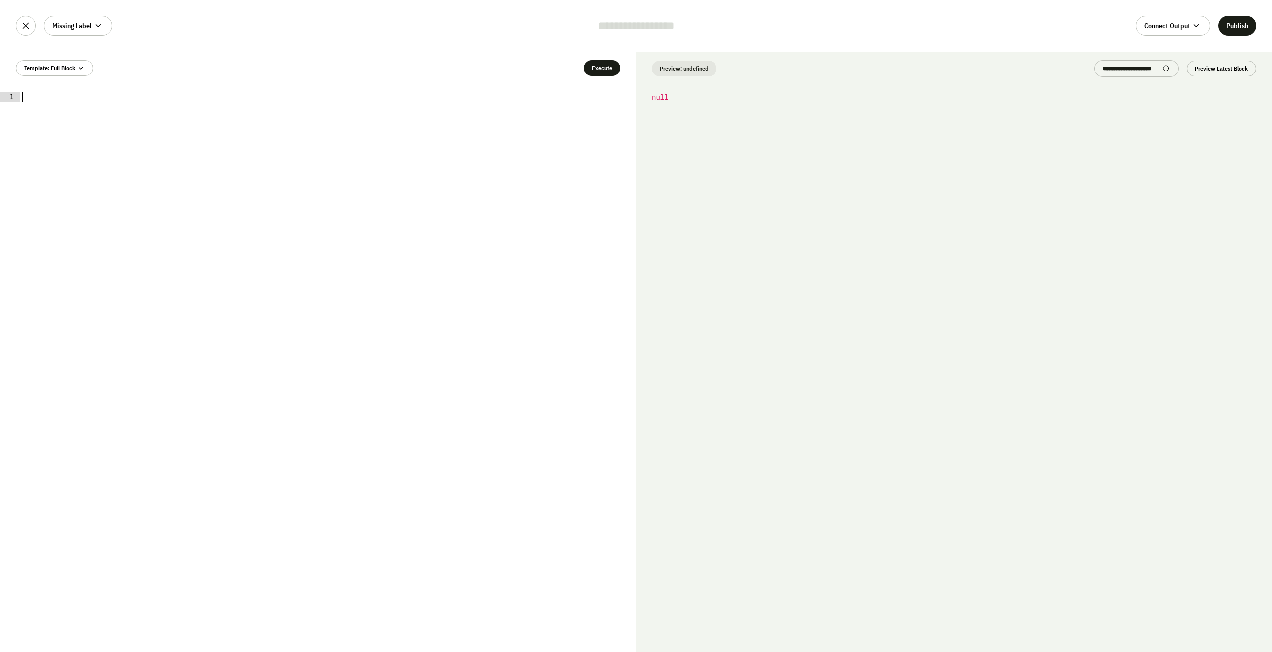
click at [102, 102] on div at bounding box center [328, 382] width 616 height 580
paste textarea "**********"
type textarea "**********"
click at [589, 70] on button "Execute" at bounding box center [602, 68] width 36 height 16
click at [600, 70] on button "Execute" at bounding box center [602, 68] width 36 height 16
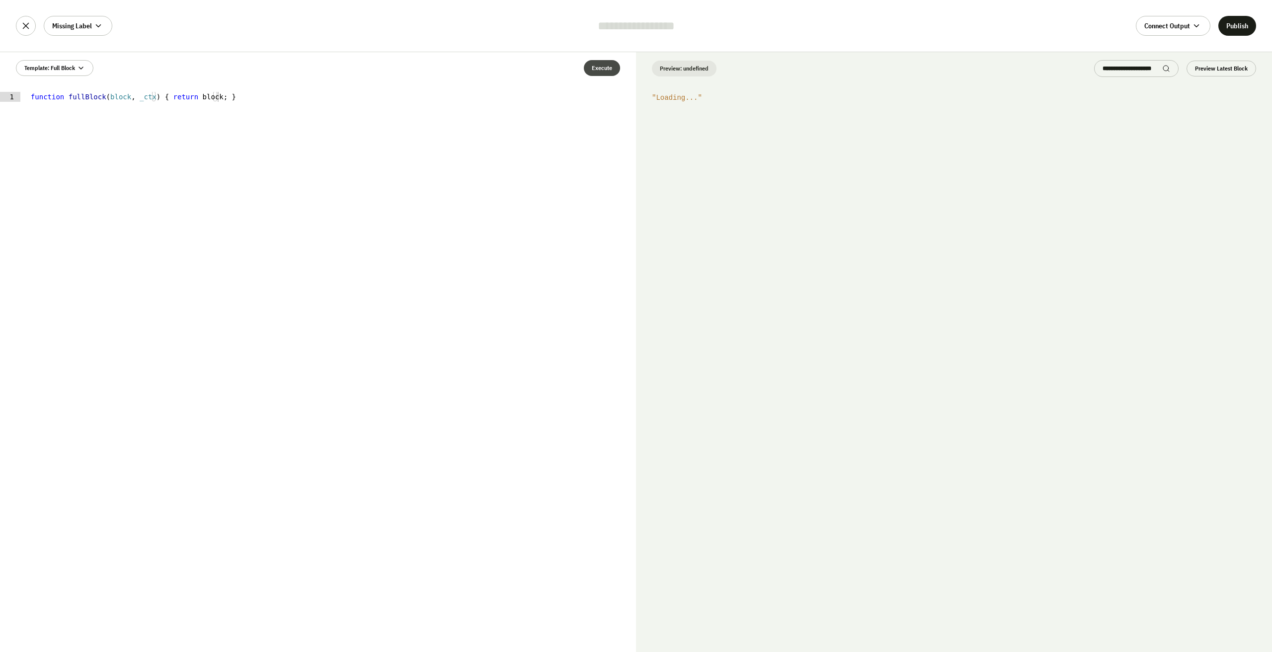
click at [600, 70] on button "Execute" at bounding box center [602, 68] width 36 height 16
click at [85, 67] on button "Template: Full Block" at bounding box center [55, 68] width 78 height 16
click at [85, 66] on button "Template: Full Block" at bounding box center [55, 68] width 78 height 16
click at [684, 66] on div "Preview: undefined Preview Latest Block" at bounding box center [954, 68] width 636 height 33
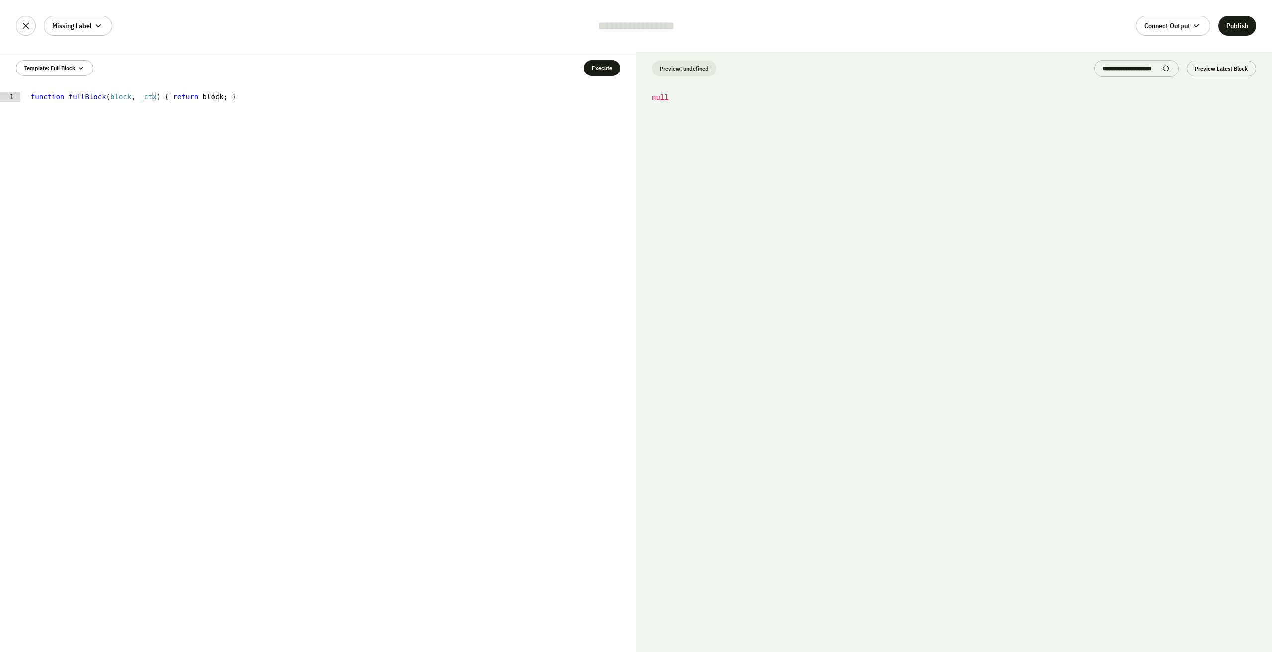
click at [481, 163] on div "function fullBlock ( block , _ctx ) { return block ; }" at bounding box center [328, 382] width 616 height 580
click at [439, 186] on div "function fullBlock ( block , _ctx ) { return block ; }" at bounding box center [328, 382] width 616 height 580
click at [603, 67] on button "Execute" at bounding box center [602, 68] width 36 height 16
click at [596, 68] on button "Execute" at bounding box center [602, 68] width 36 height 16
click at [102, 29] on icon at bounding box center [98, 25] width 9 height 9
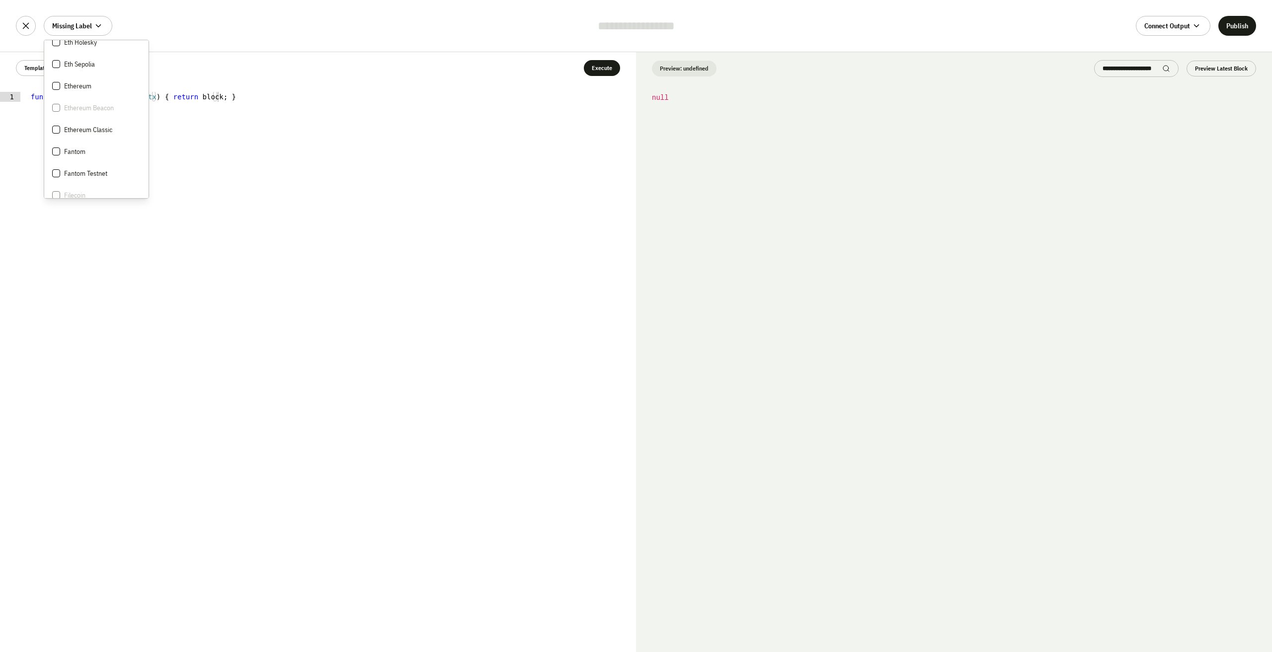
scroll to position [845, 0]
click at [99, 79] on div "Ethereum" at bounding box center [96, 82] width 88 height 10
click at [54, 82] on div at bounding box center [56, 82] width 8 height 8
click at [66, 82] on span "Ethereum" at bounding box center [77, 82] width 27 height 10
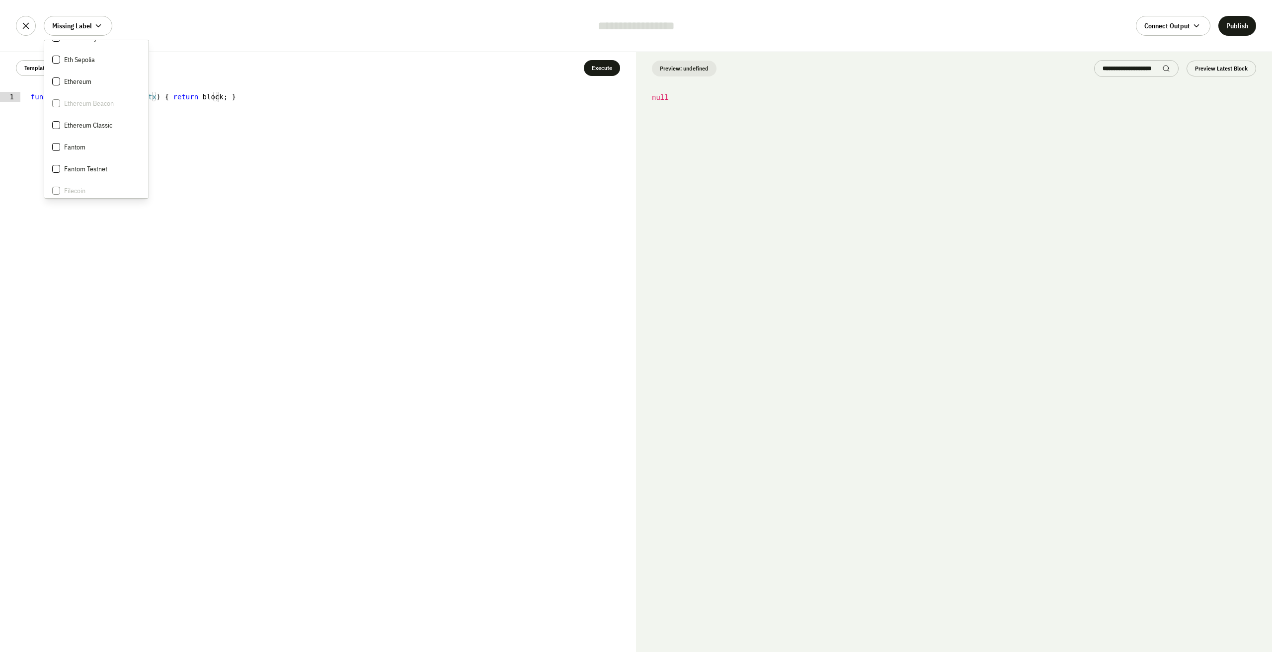
click at [208, 75] on div "Template: Full Block Execute" at bounding box center [318, 68] width 636 height 32
click at [366, 94] on div "function fullBlock ( block , _ctx ) { return block ; }" at bounding box center [328, 382] width 616 height 580
click at [85, 25] on span "Missing Label" at bounding box center [72, 26] width 40 height 10
click at [103, 24] on span at bounding box center [99, 26] width 10 height 10
click at [99, 28] on icon at bounding box center [98, 25] width 9 height 9
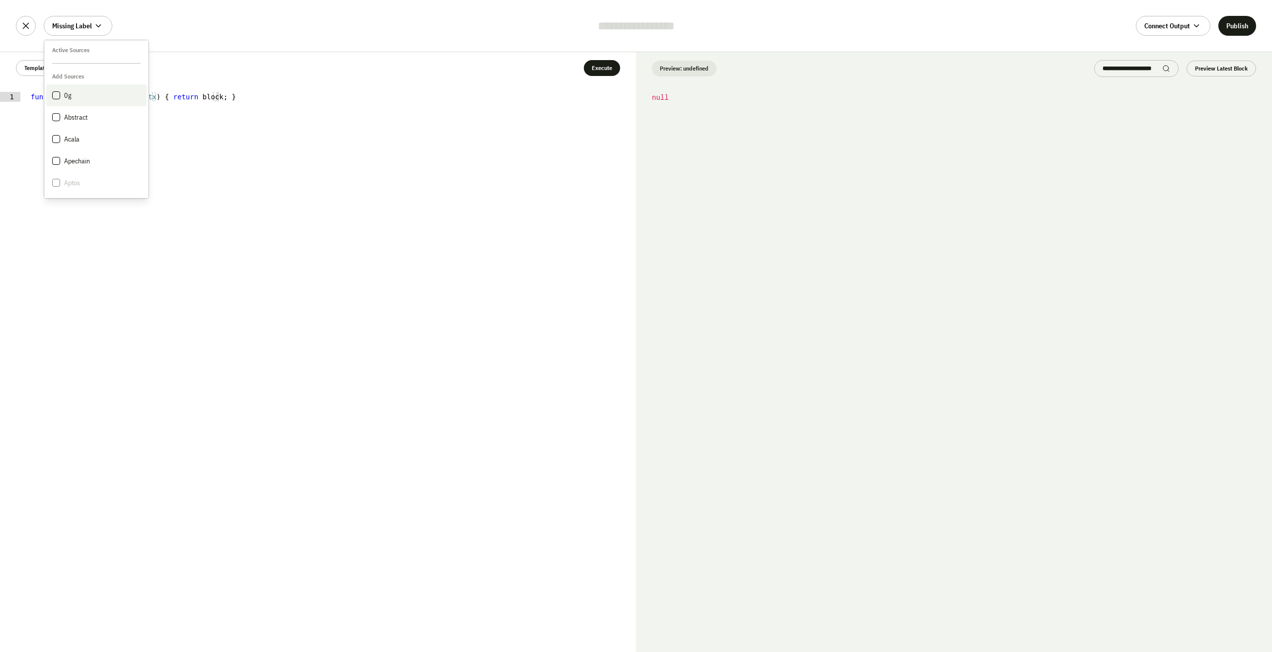
click at [95, 96] on div "0g" at bounding box center [96, 95] width 88 height 10
click at [357, 121] on div "function fullBlock ( block , _ctx ) { return block ; }" at bounding box center [328, 382] width 616 height 580
click at [654, 121] on code "null" at bounding box center [954, 372] width 636 height 559
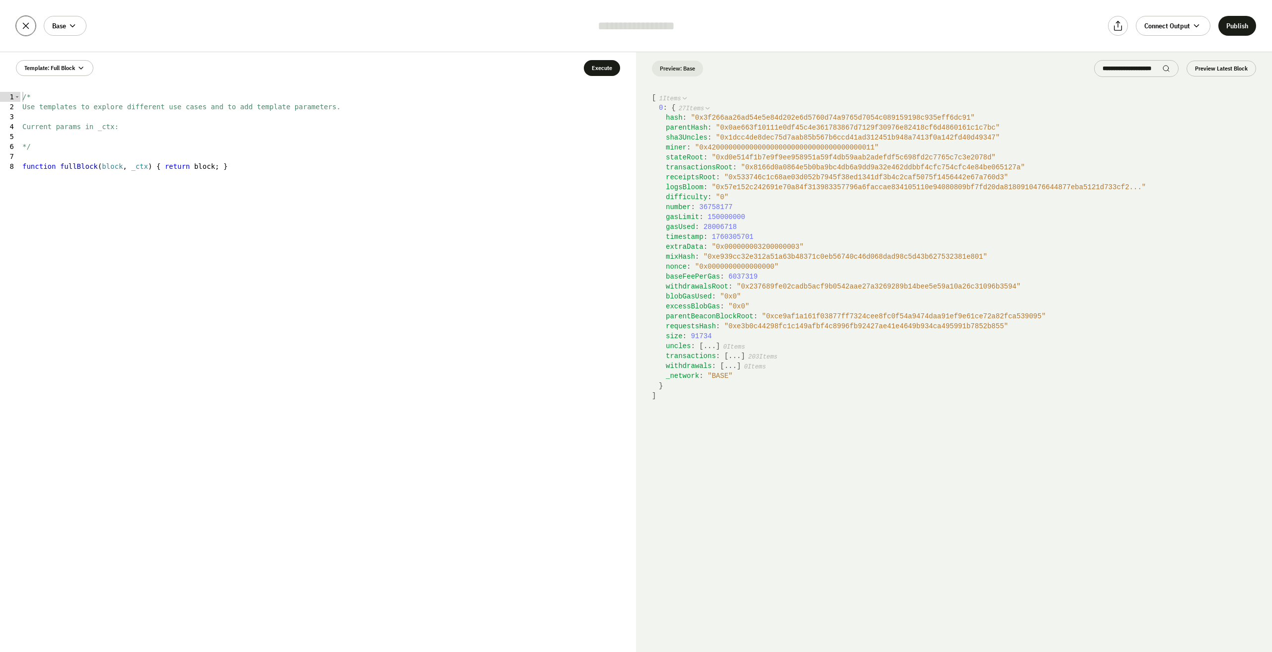
click at [22, 19] on button at bounding box center [26, 26] width 20 height 20
click at [0, 0] on button "Playground" at bounding box center [0, 0] width 0 height 0
click at [74, 23] on icon at bounding box center [72, 25] width 9 height 9
type textarea "**********"
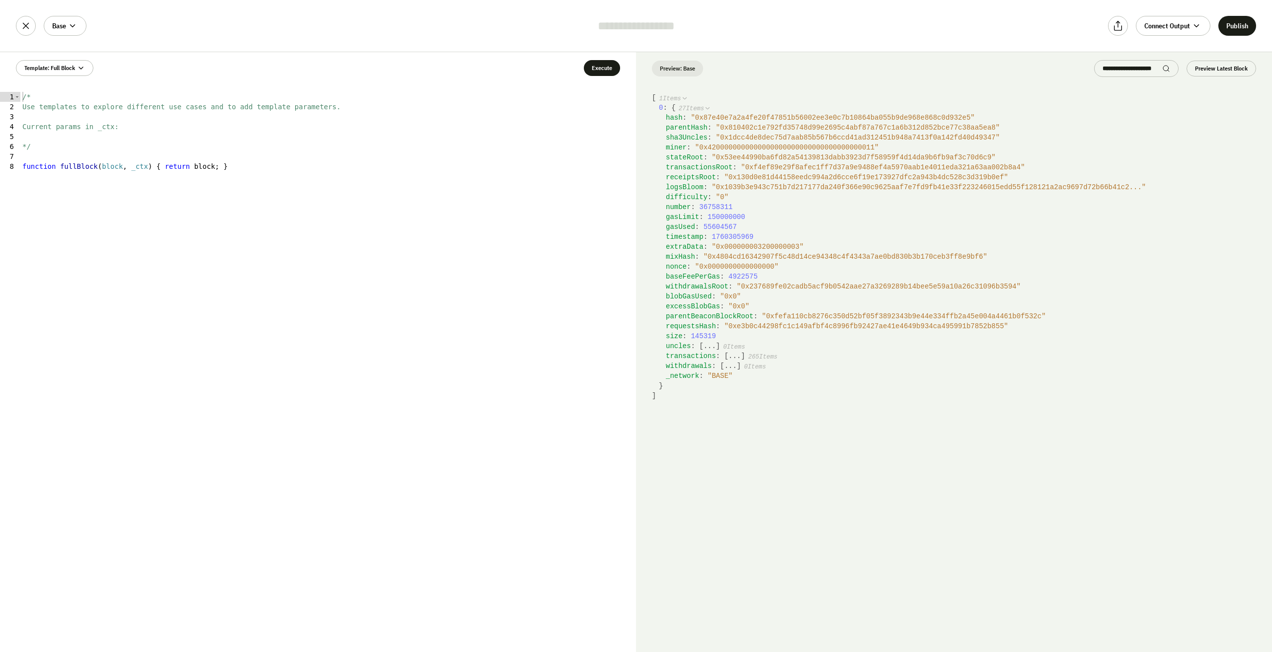
click at [301, 162] on div "/* Use templates to explore different use cases and to add template parameters.…" at bounding box center [328, 382] width 616 height 580
click at [53, 21] on span "Base" at bounding box center [59, 26] width 14 height 10
click at [100, 134] on div "Ethereum" at bounding box center [96, 131] width 88 height 10
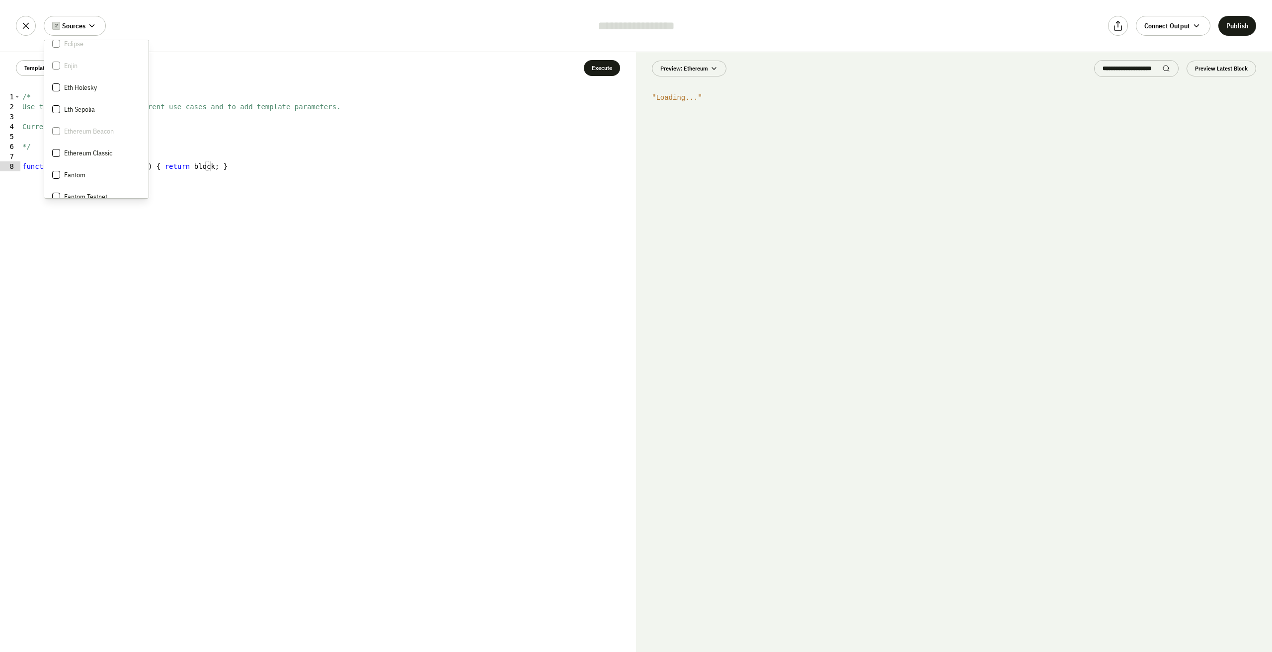
click at [424, 167] on div "/* Use templates to explore different use cases and to add template parameters.…" at bounding box center [328, 382] width 616 height 580
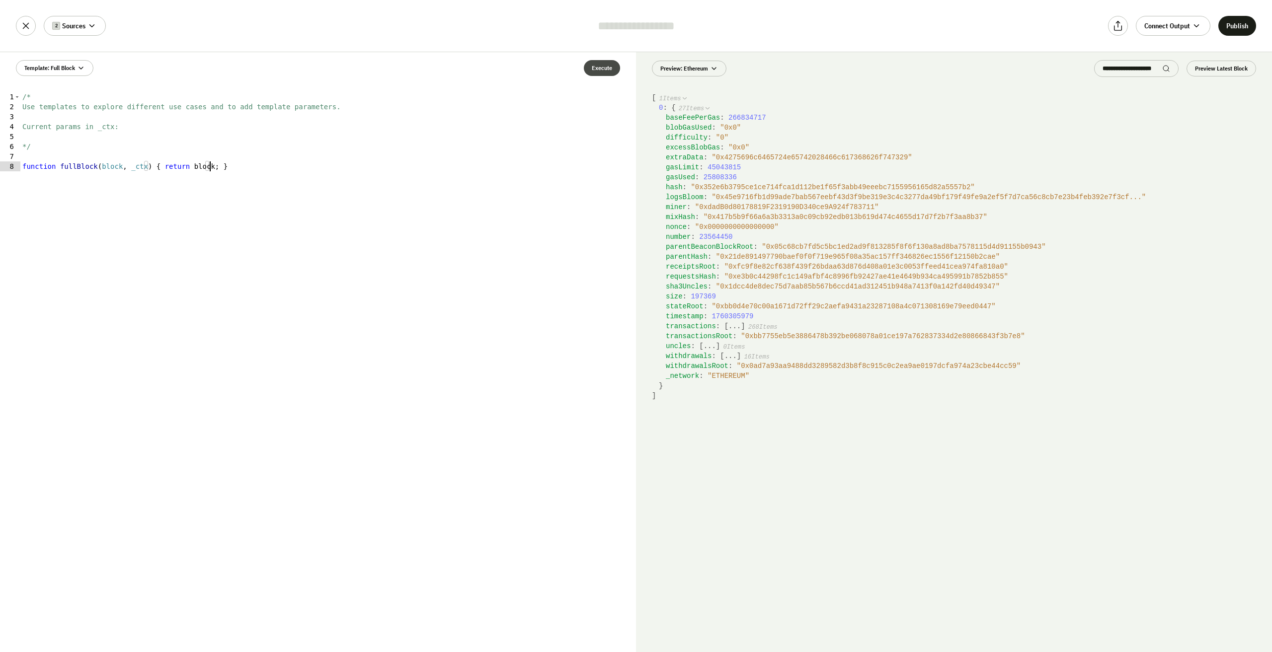
click at [612, 67] on button "Execute" at bounding box center [602, 68] width 36 height 16
click at [81, 25] on span "2 Sources" at bounding box center [68, 26] width 33 height 10
click at [331, 276] on div "/* Use templates to explore different use cases and to add template parameters.…" at bounding box center [328, 382] width 616 height 580
click at [95, 32] on button "2 Sources" at bounding box center [75, 26] width 62 height 20
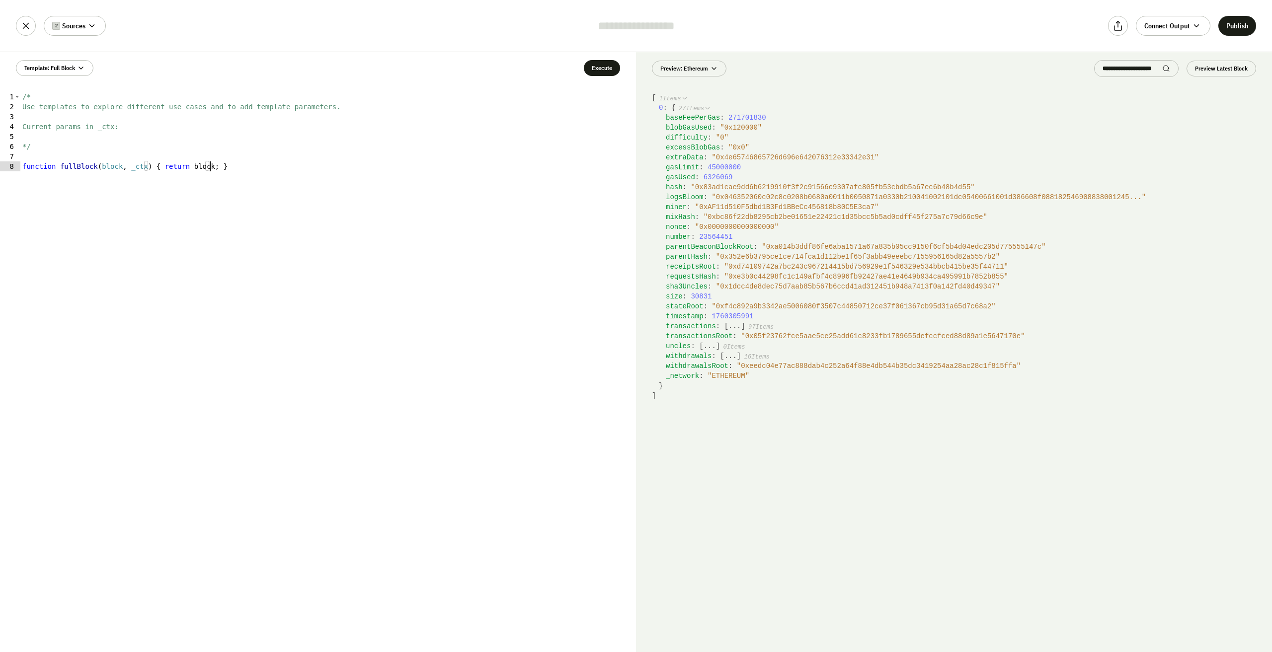
click at [347, 399] on div "/* Use templates to explore different use cases and to add template parameters.…" at bounding box center [328, 382] width 616 height 580
click at [1143, 62] on div at bounding box center [1136, 68] width 84 height 17
click at [1171, 65] on div at bounding box center [1136, 68] width 84 height 17
click at [1168, 68] on icon at bounding box center [1166, 69] width 8 height 8
click at [1148, 68] on input "search" at bounding box center [1133, 69] width 60 height 8
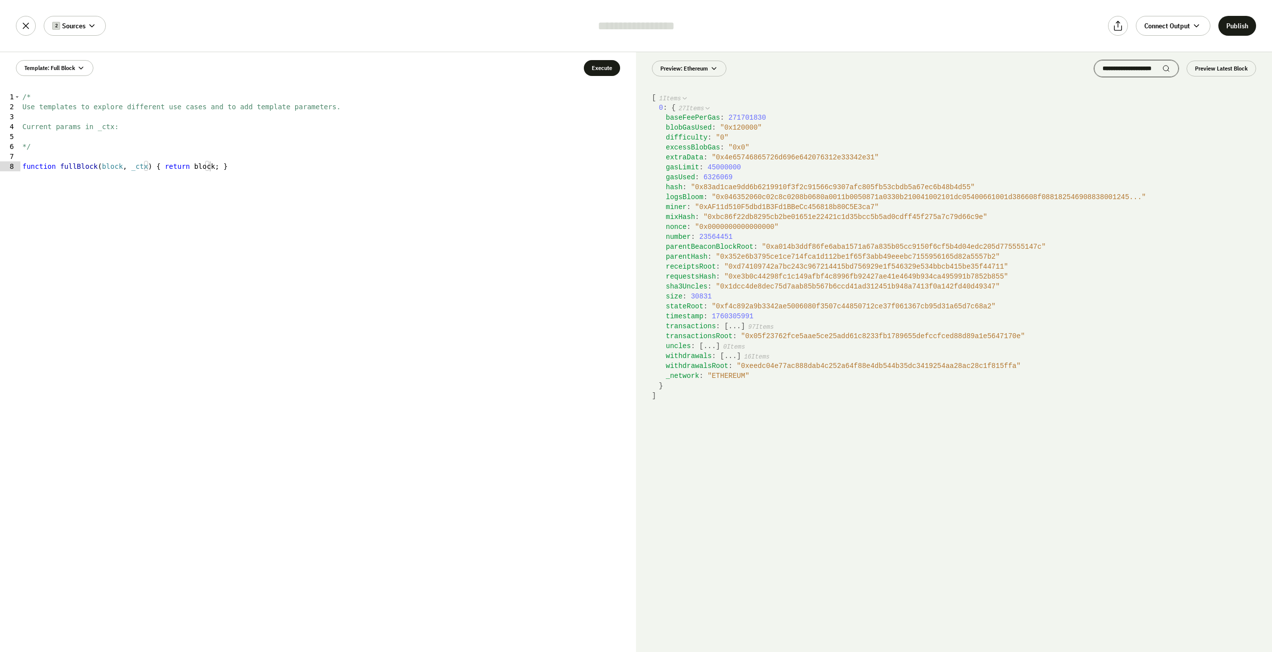
drag, startPoint x: 1090, startPoint y: 76, endPoint x: 1096, endPoint y: 74, distance: 6.5
click at [1094, 77] on div "Preview Latest Block" at bounding box center [1175, 68] width 162 height 17
click at [1103, 70] on input "search" at bounding box center [1133, 69] width 60 height 8
paste input "**********"
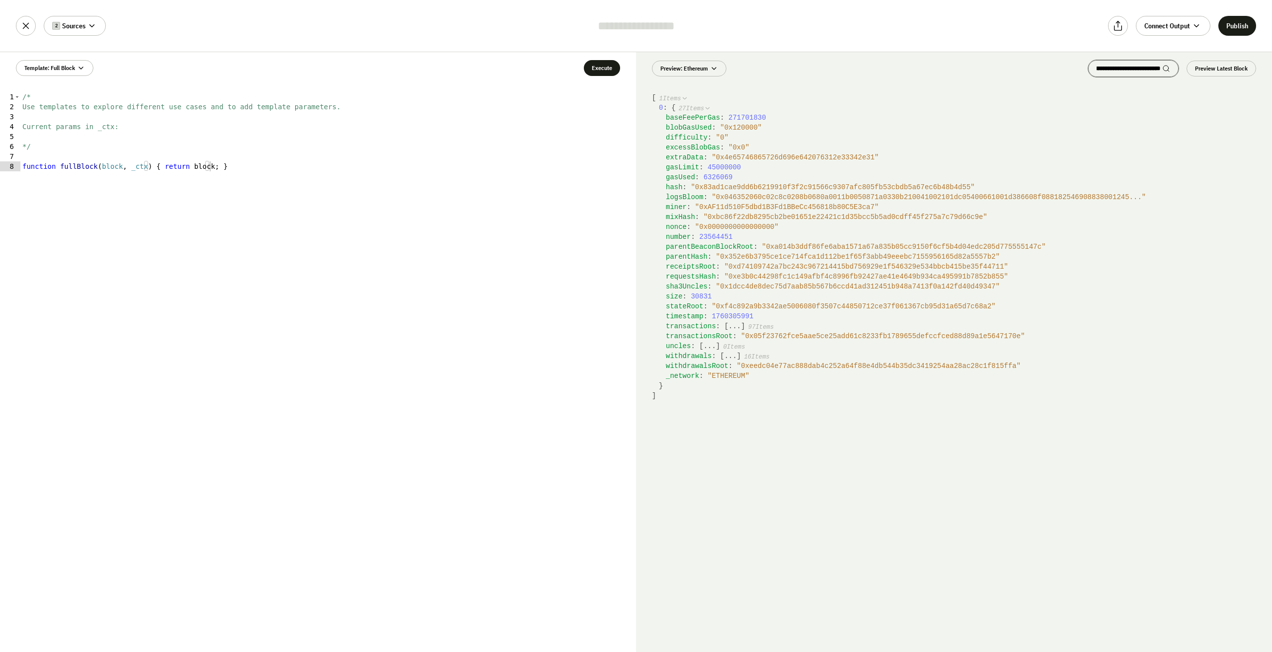
type input "**********"
click at [1172, 69] on div "**********" at bounding box center [1133, 68] width 90 height 17
click at [1147, 101] on code "[ 1 Items 0 : { 27 Items baseFeePerGas : 271701830 blobGasUsed : " 0x120000 " d…" at bounding box center [954, 372] width 636 height 559
click at [1114, 72] on input "**********" at bounding box center [1130, 69] width 66 height 8
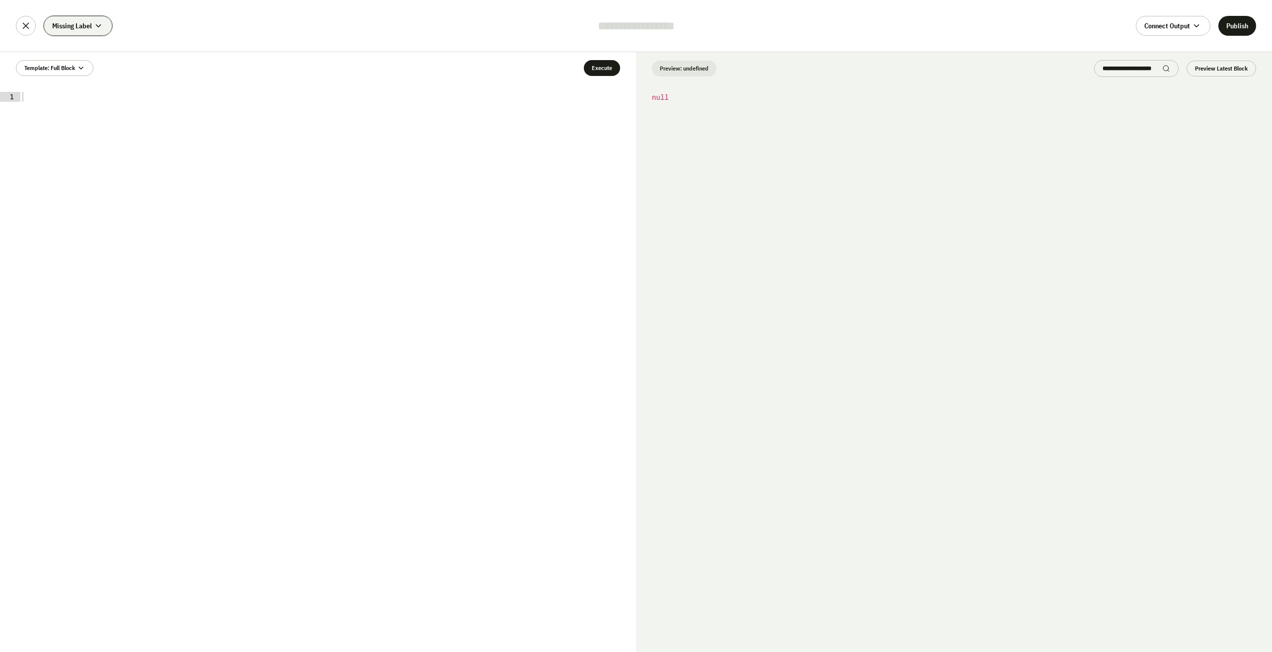
click at [97, 28] on icon at bounding box center [98, 25] width 9 height 9
click at [90, 81] on span "Add Sources" at bounding box center [96, 77] width 100 height 16
click at [88, 90] on div "0g" at bounding box center [96, 95] width 88 height 10
click at [83, 95] on div "0g" at bounding box center [96, 95] width 88 height 10
click at [297, 127] on div at bounding box center [328, 382] width 616 height 580
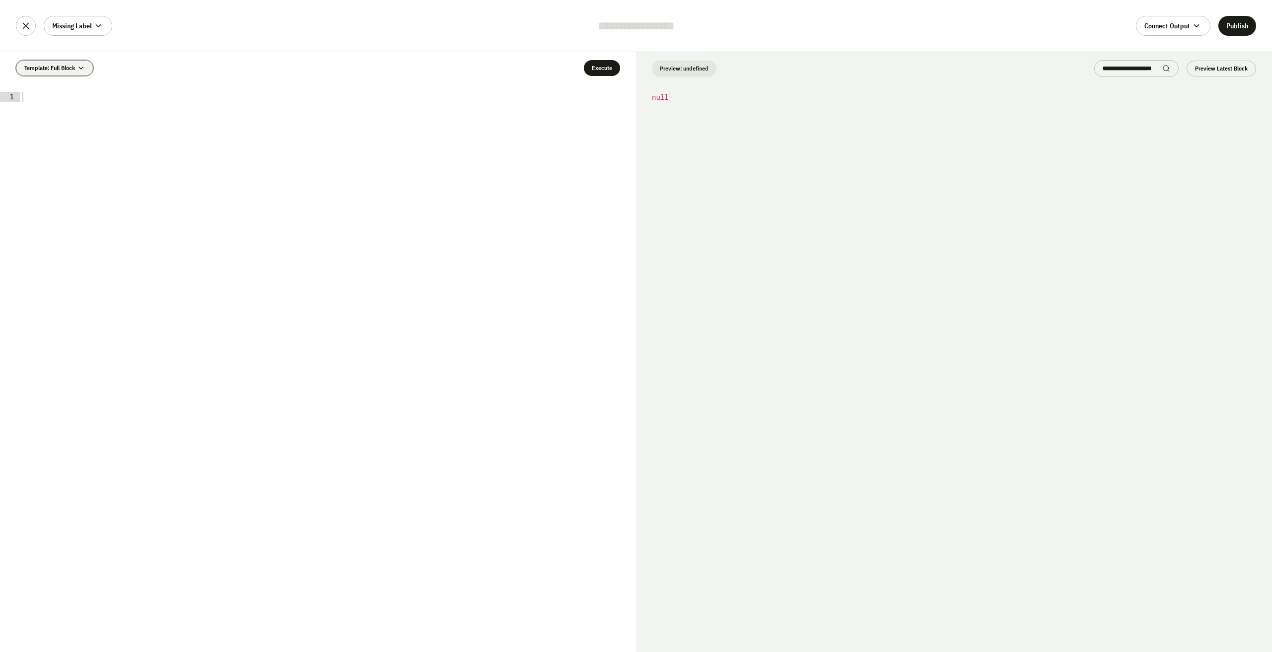
click at [87, 64] on button "Template: Full Block" at bounding box center [55, 68] width 78 height 16
click at [186, 52] on div "Template: Full Block Execute 1 XXXXXXXXXXXXXXXXXXXXXXXXXXXXXXXXXXXXXXXXXXXXXXXX…" at bounding box center [636, 352] width 1272 height 601
click at [97, 22] on icon at bounding box center [98, 25] width 9 height 9
click at [110, 94] on div "Ethereum" at bounding box center [96, 94] width 88 height 10
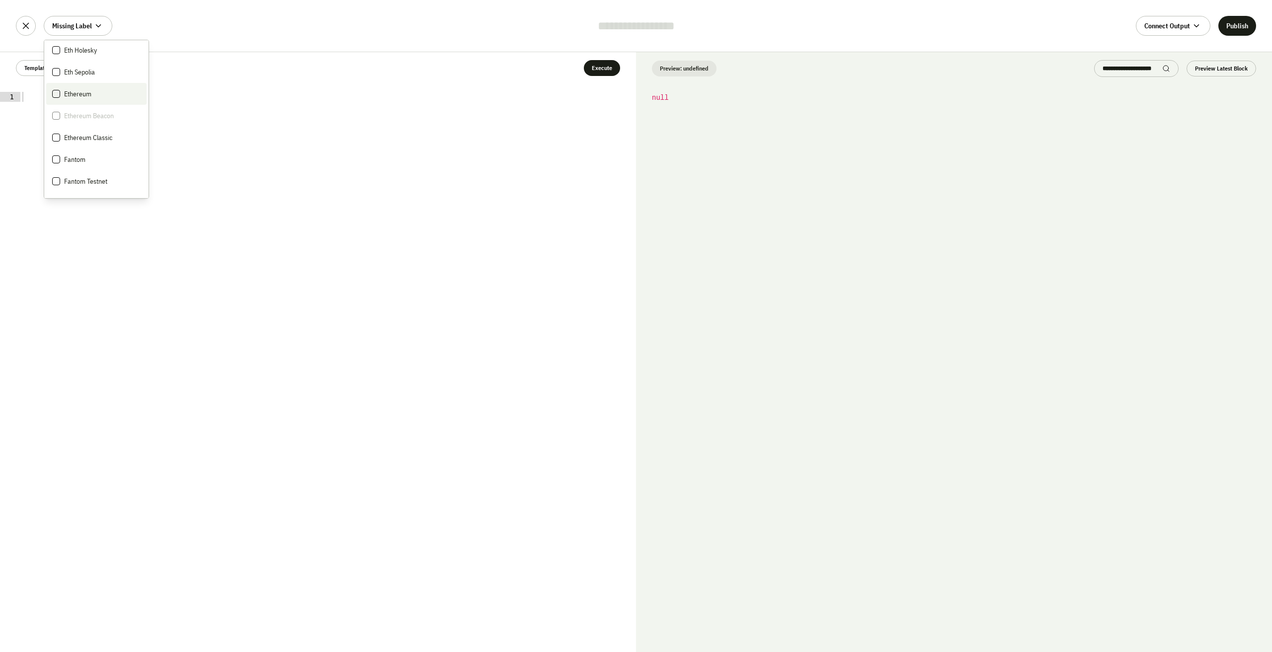
click at [69, 99] on li "Ethereum" at bounding box center [96, 94] width 100 height 22
click at [70, 94] on span "Ethereum" at bounding box center [77, 94] width 27 height 10
click at [255, 87] on div "Template: Full Block Execute 1 XXXXXXXXXXXXXXXXXXXXXXXXXXXXXXXXXXXXXXXXXXXXXXXX…" at bounding box center [318, 352] width 636 height 600
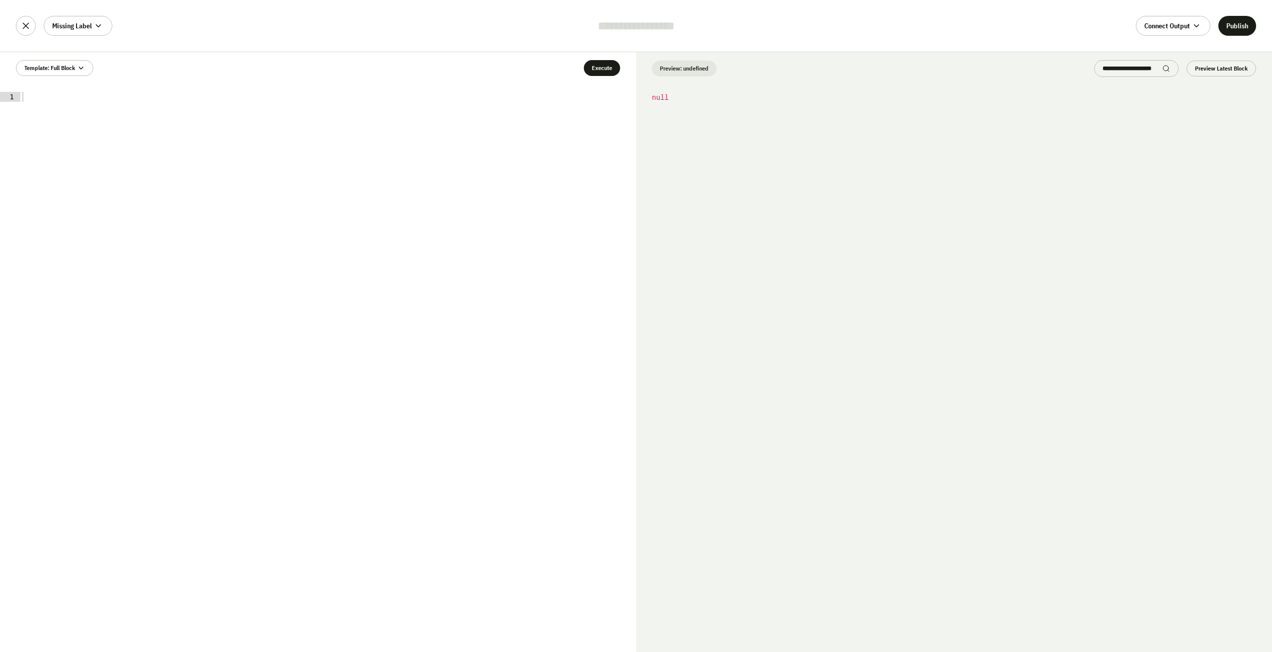
click at [261, 153] on div at bounding box center [328, 382] width 616 height 580
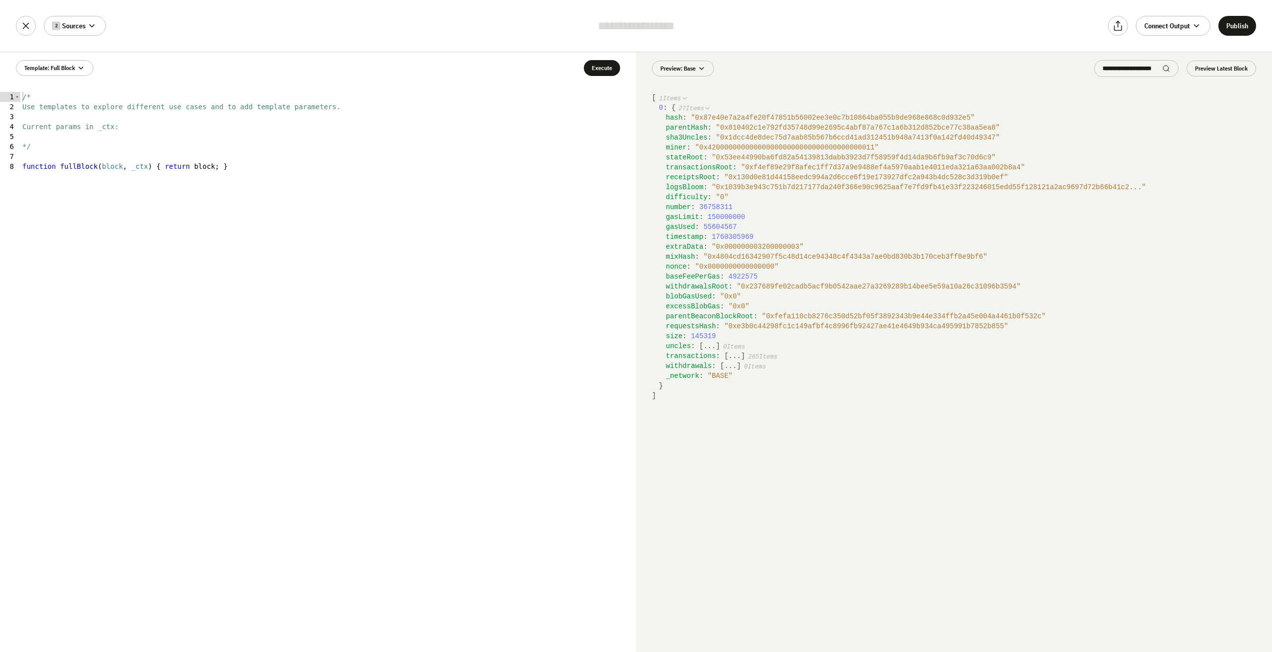
click at [254, 200] on div "/* Use templates to explore different use cases and to add template parameters.…" at bounding box center [328, 382] width 616 height 580
click at [92, 29] on icon at bounding box center [91, 25] width 9 height 9
click at [56, 71] on icon at bounding box center [56, 69] width 4 height 3
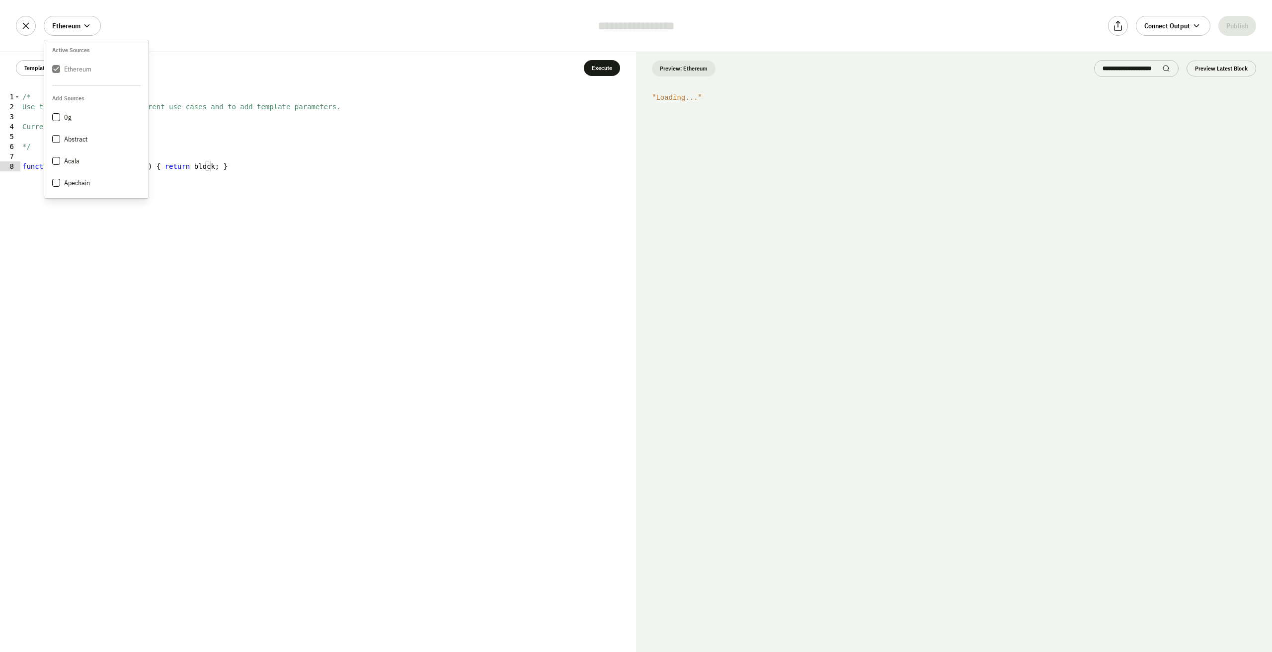
click at [313, 214] on div "/* Use templates to explore different use cases and to add template parameters.…" at bounding box center [328, 382] width 616 height 580
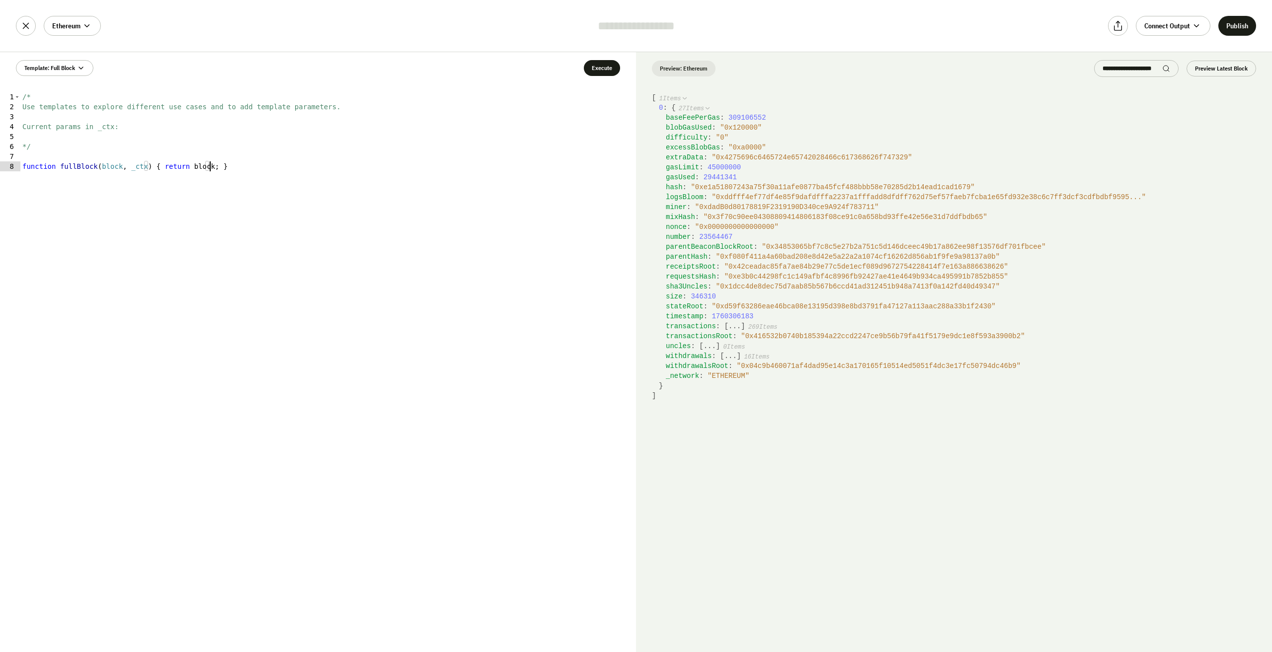
click at [307, 192] on div "/* Use templates to explore different use cases and to add template parameters.…" at bounding box center [328, 382] width 616 height 580
click at [353, 209] on div "/* Use templates to explore different use cases and to add template parameters.…" at bounding box center [328, 382] width 616 height 580
click at [534, 309] on div "/* Use templates to explore different use cases and to add template parameters.…" at bounding box center [328, 382] width 616 height 580
click at [674, 452] on code "[ 1 Items 0 : { 27 Items baseFeePerGas : 309106552 blobGasUsed : " 0x120000 " d…" at bounding box center [954, 372] width 636 height 559
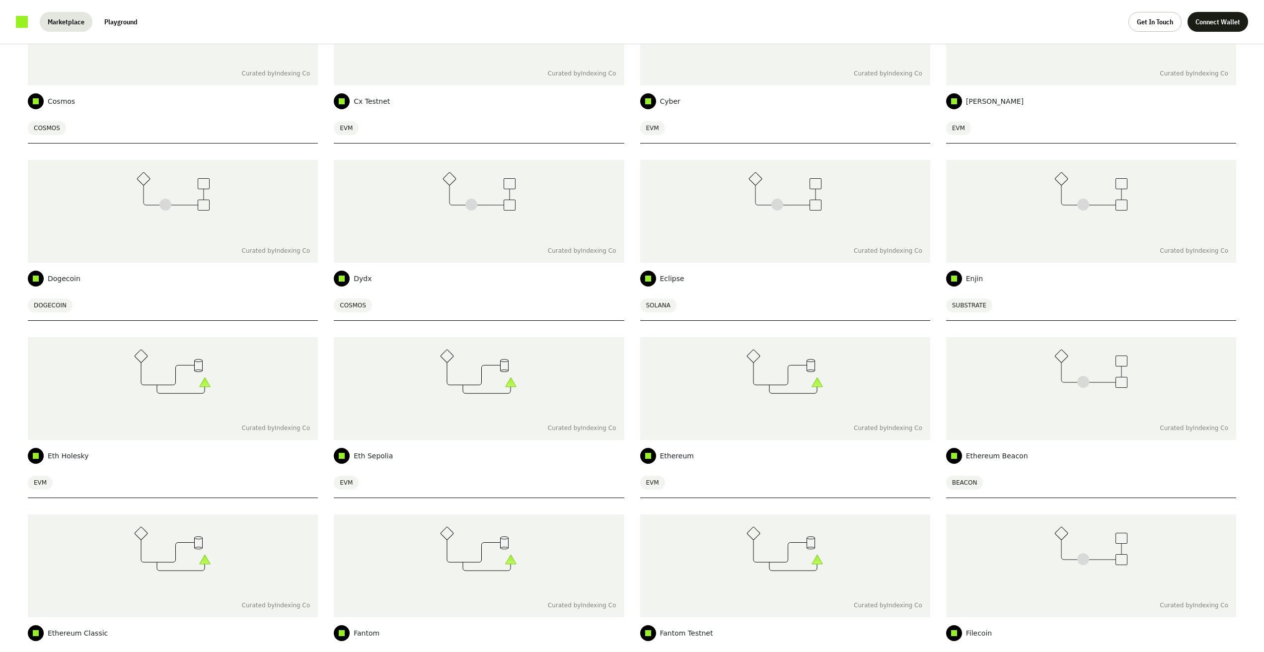
scroll to position [1491, 0]
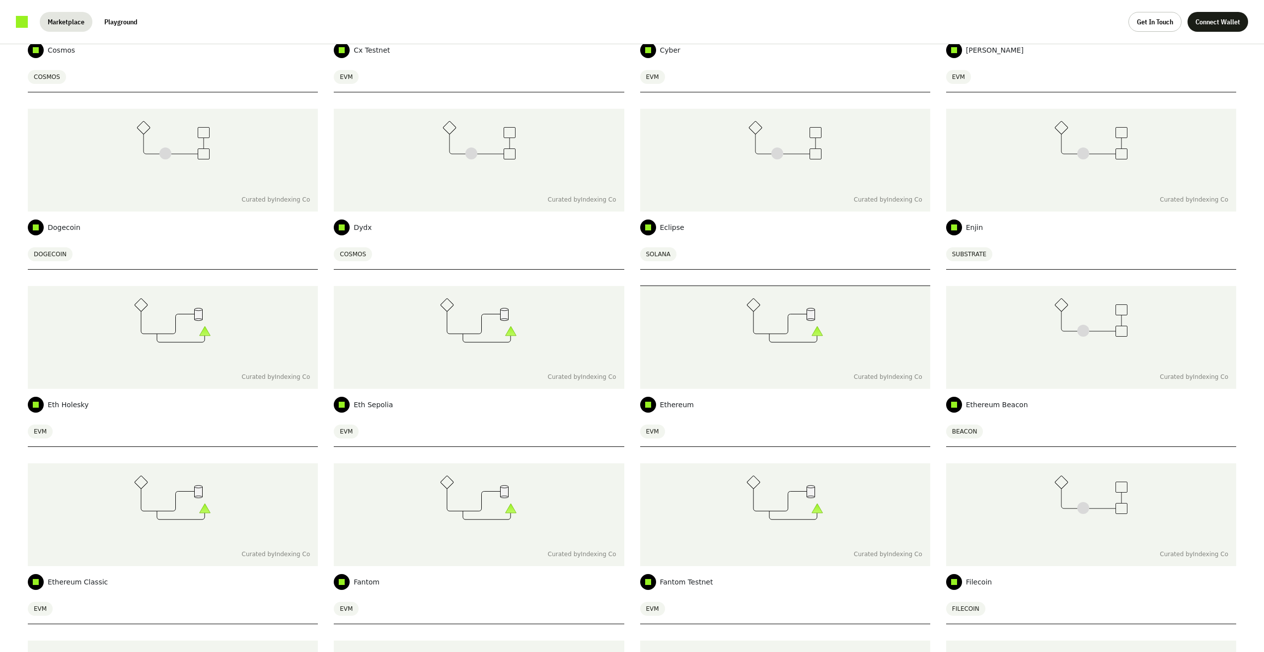
click at [738, 345] on div at bounding box center [785, 325] width 290 height 79
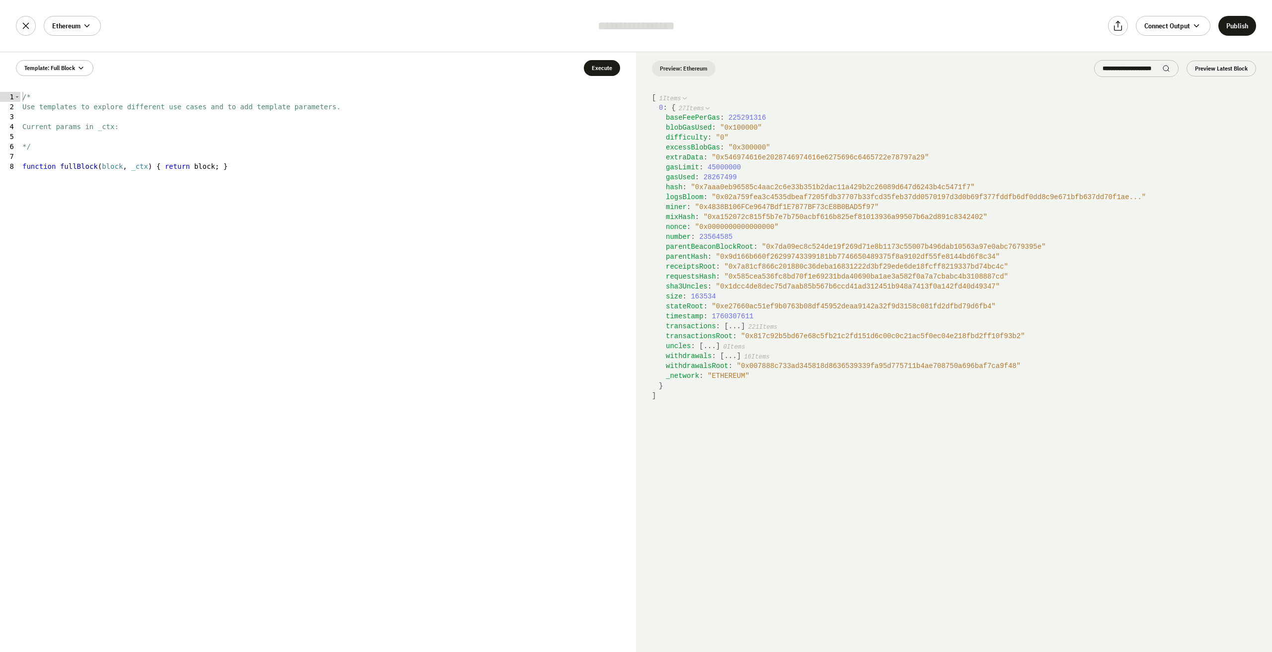
click at [693, 314] on span "timestamp" at bounding box center [685, 317] width 38 height 8
click at [759, 452] on code "[ 1 Items 0 : { 27 Items baseFeePerGas : 225291316 blobGasUsed : " 0x100000 " d…" at bounding box center [954, 372] width 636 height 559
click at [762, 328] on span "221 Items" at bounding box center [762, 327] width 29 height 7
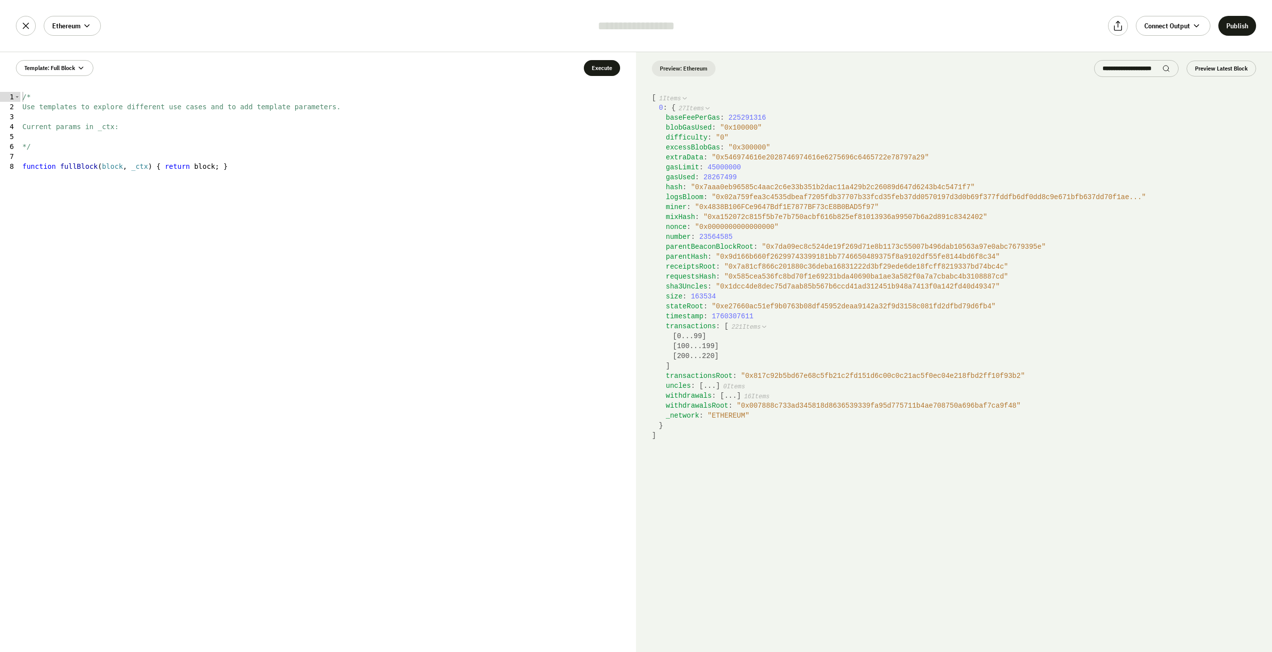
click at [761, 329] on icon at bounding box center [764, 326] width 7 height 7
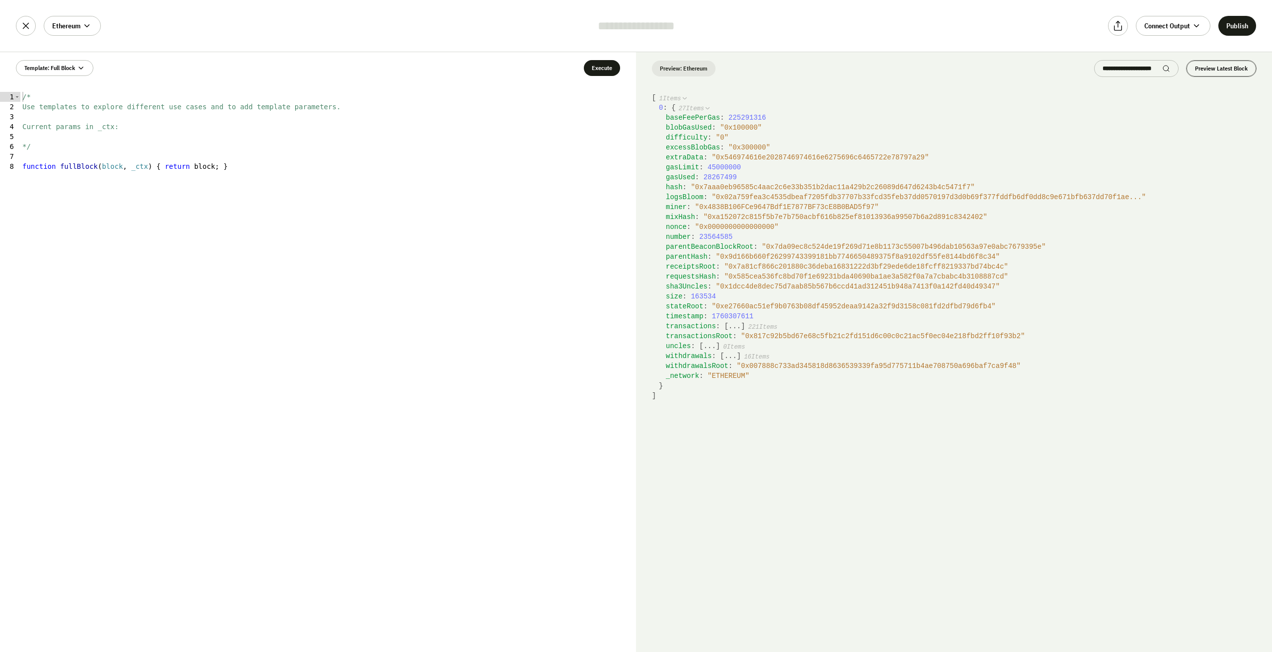
click at [1219, 71] on button "Preview Latest Block" at bounding box center [1221, 69] width 70 height 16
click at [74, 66] on span "Template: Full Block" at bounding box center [49, 68] width 51 height 8
click at [84, 158] on div "ERC-20 Transfers" at bounding box center [66, 158] width 84 height 10
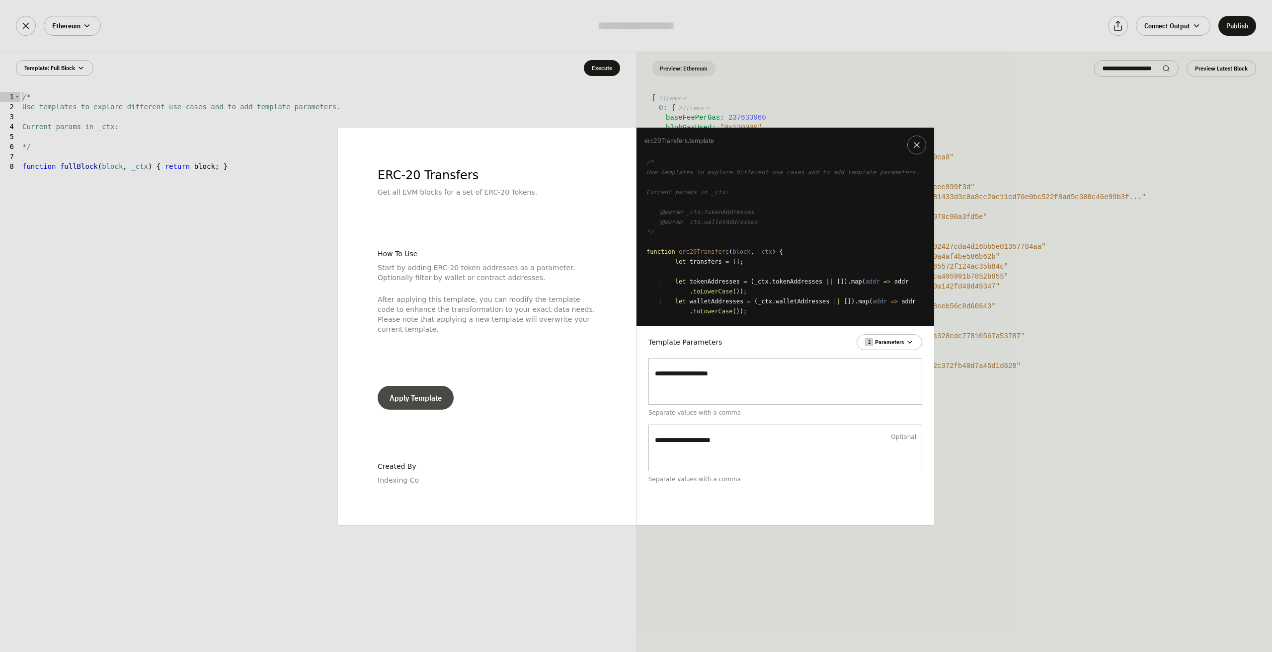
click at [405, 390] on button "Apply Template" at bounding box center [416, 398] width 76 height 24
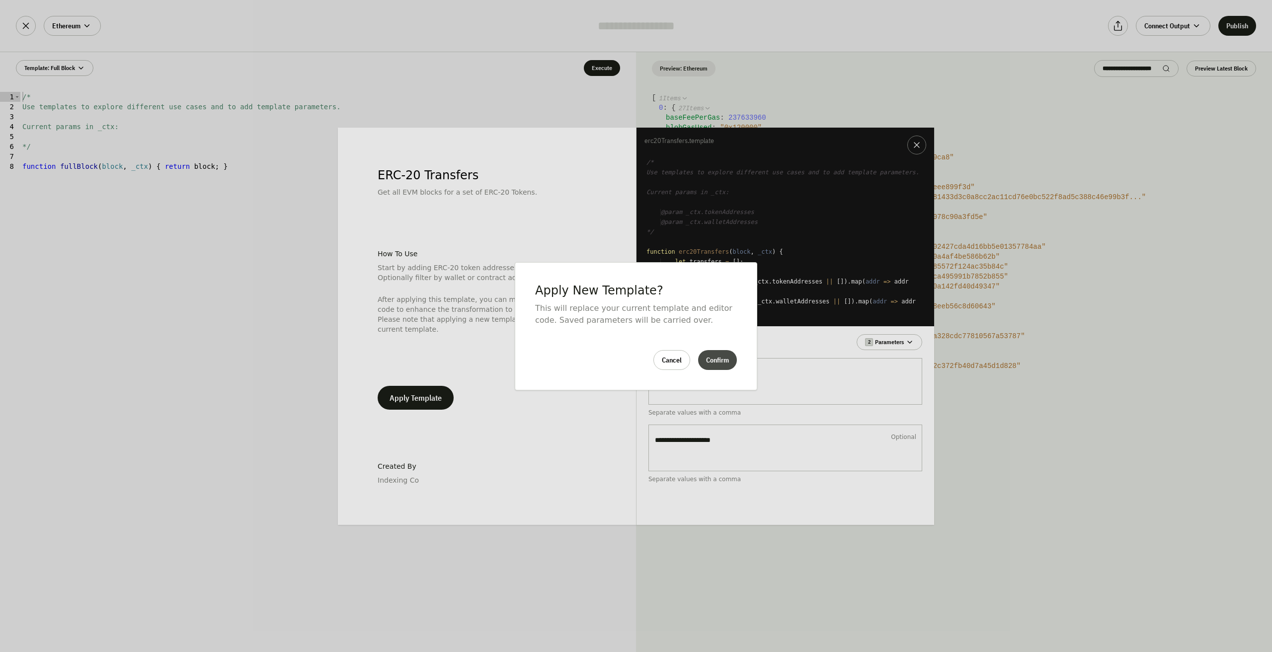
drag, startPoint x: 697, startPoint y: 350, endPoint x: 707, endPoint y: 354, distance: 10.7
click at [699, 351] on div "Cancel Confirm" at bounding box center [636, 360] width 202 height 20
click at [716, 357] on button "Confirm" at bounding box center [717, 360] width 39 height 20
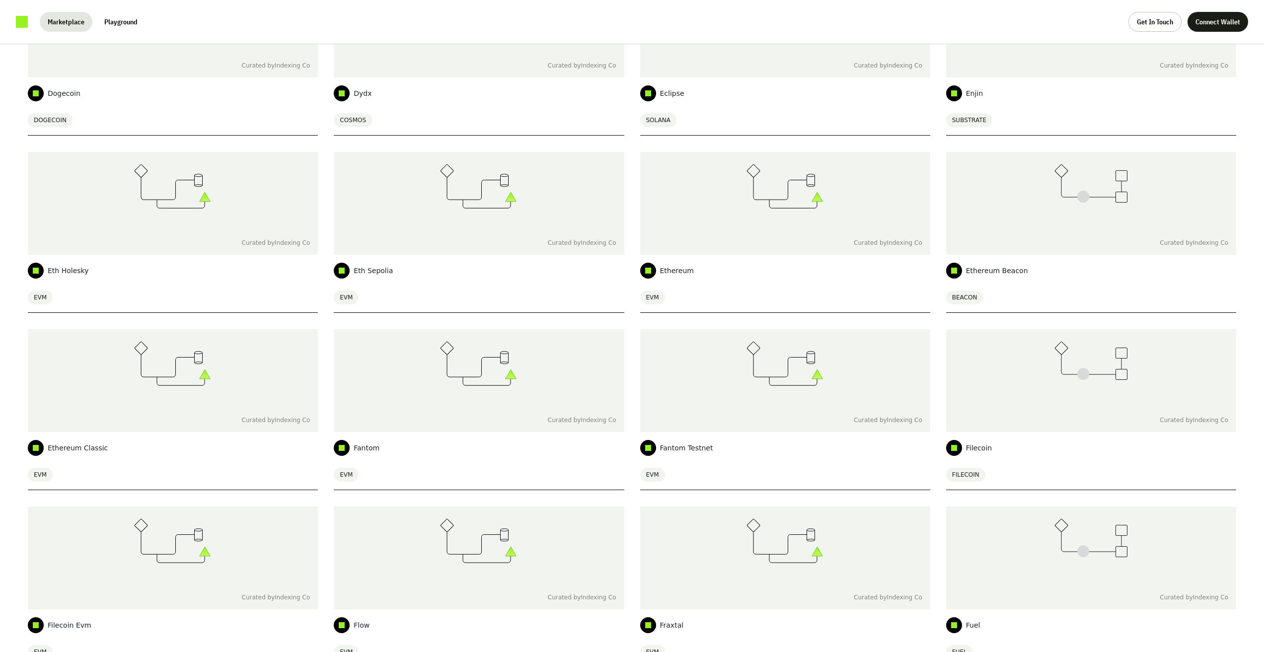
scroll to position [1517, 0]
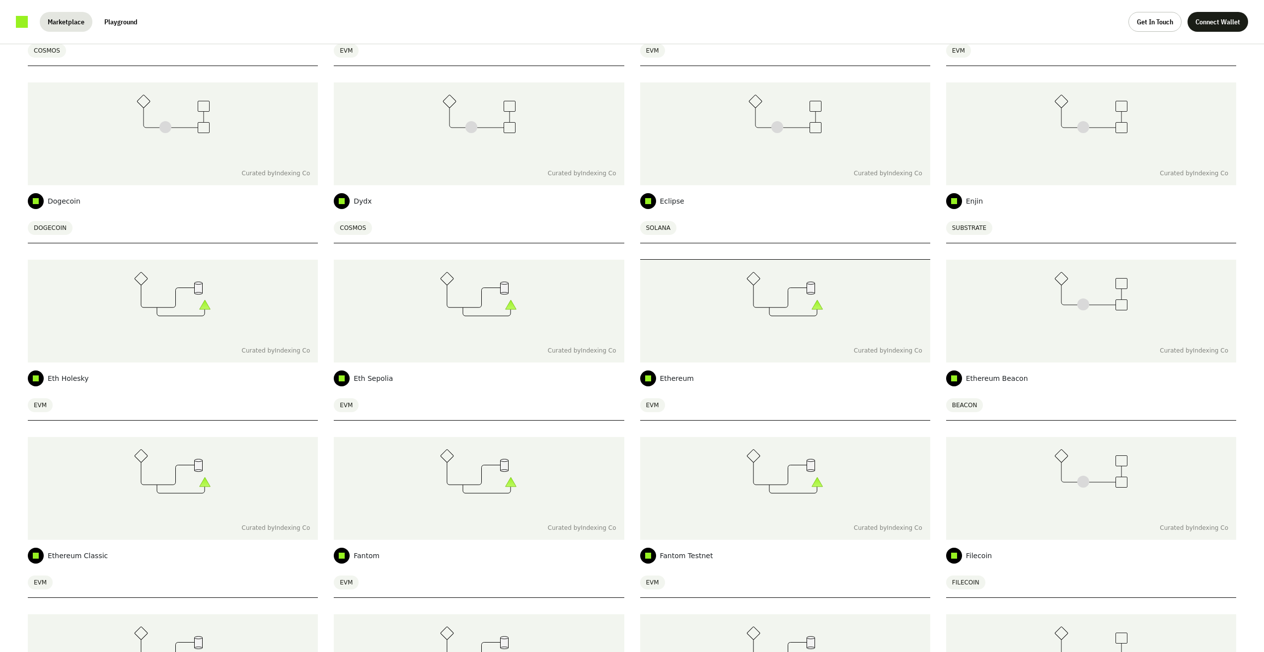
click at [653, 401] on span "EVM" at bounding box center [652, 405] width 25 height 14
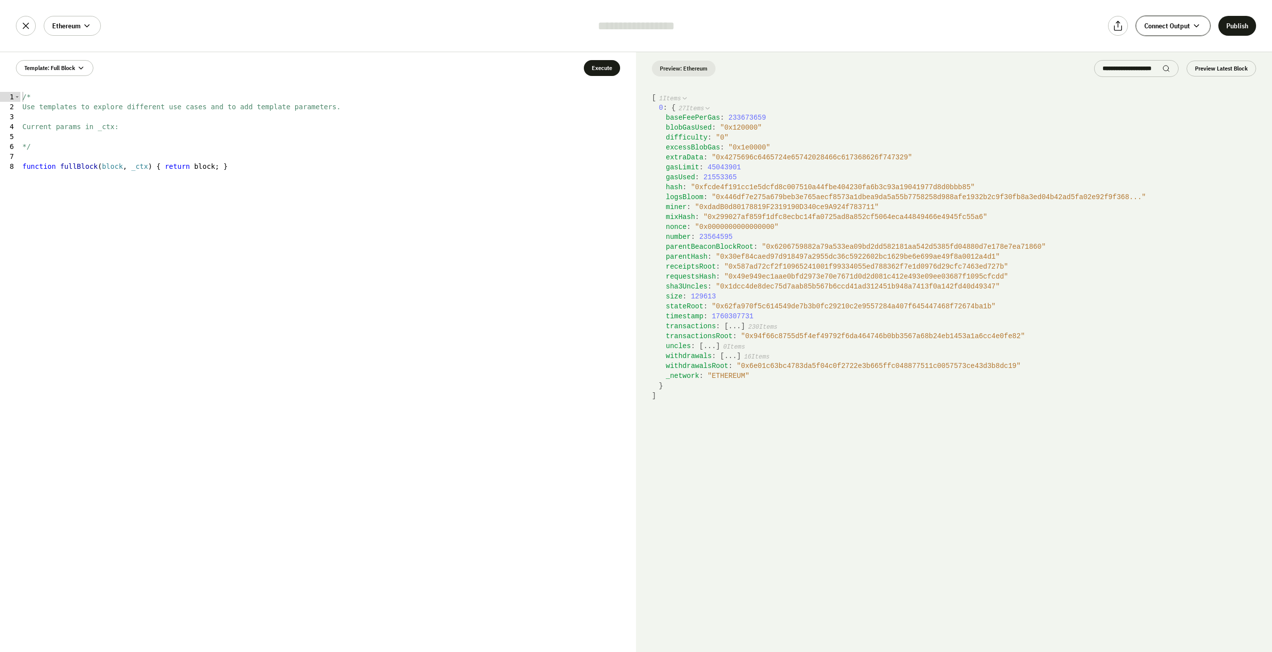
click at [1189, 25] on span "Connect Output" at bounding box center [1167, 26] width 46 height 10
click at [1230, 195] on div "logsBloom : " 0x446df7e275a679beb3e765aecf8573a1dbea9da5a55b7758258d988afe1932b…" at bounding box center [961, 197] width 590 height 10
click at [1124, 27] on button at bounding box center [1118, 26] width 20 height 20
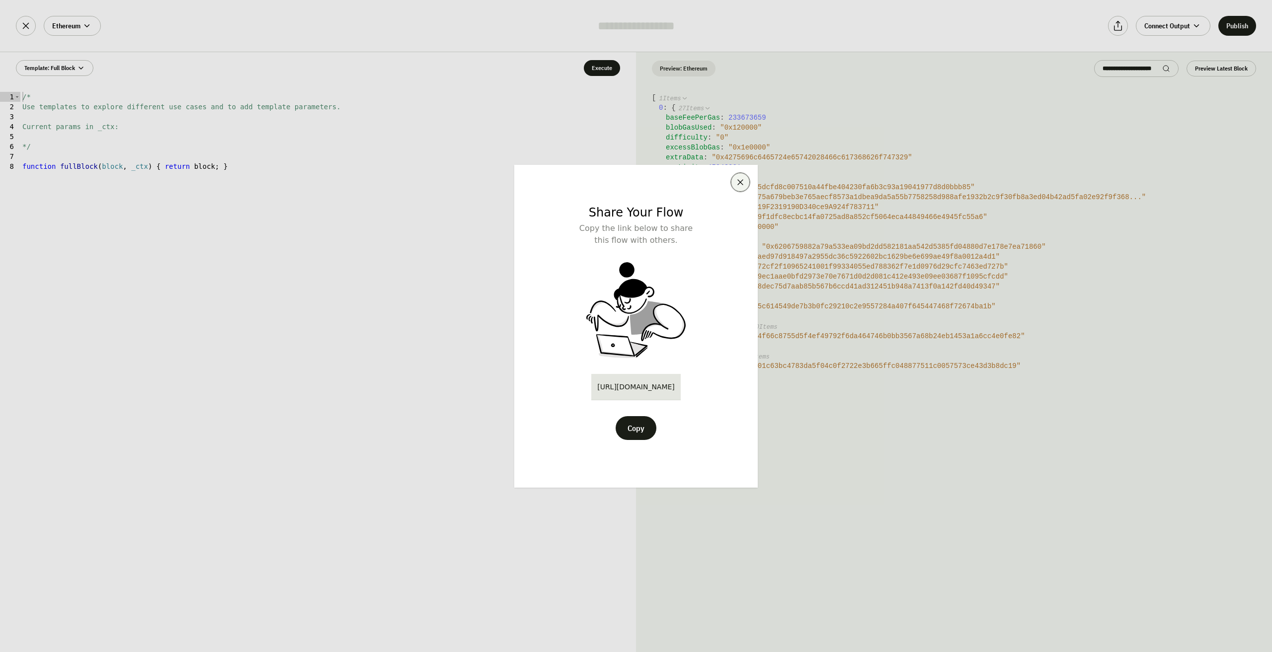
click at [740, 188] on button at bounding box center [740, 182] width 19 height 19
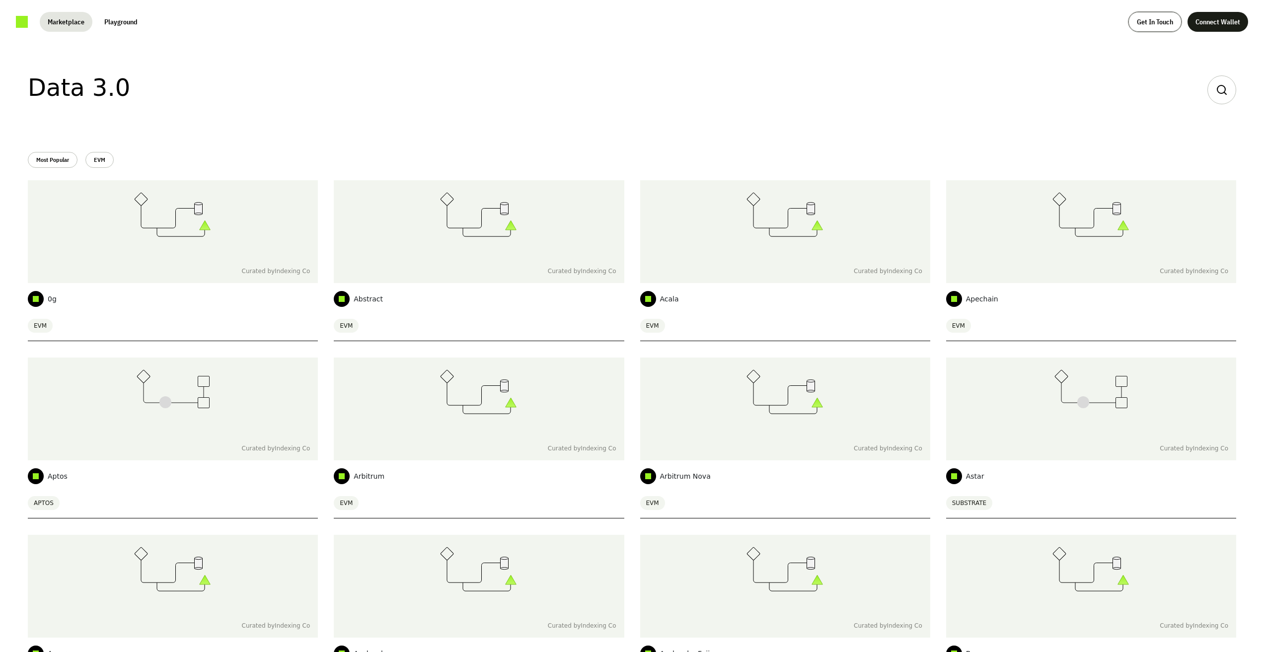
click at [1167, 25] on button "Get In Touch" at bounding box center [1155, 22] width 53 height 20
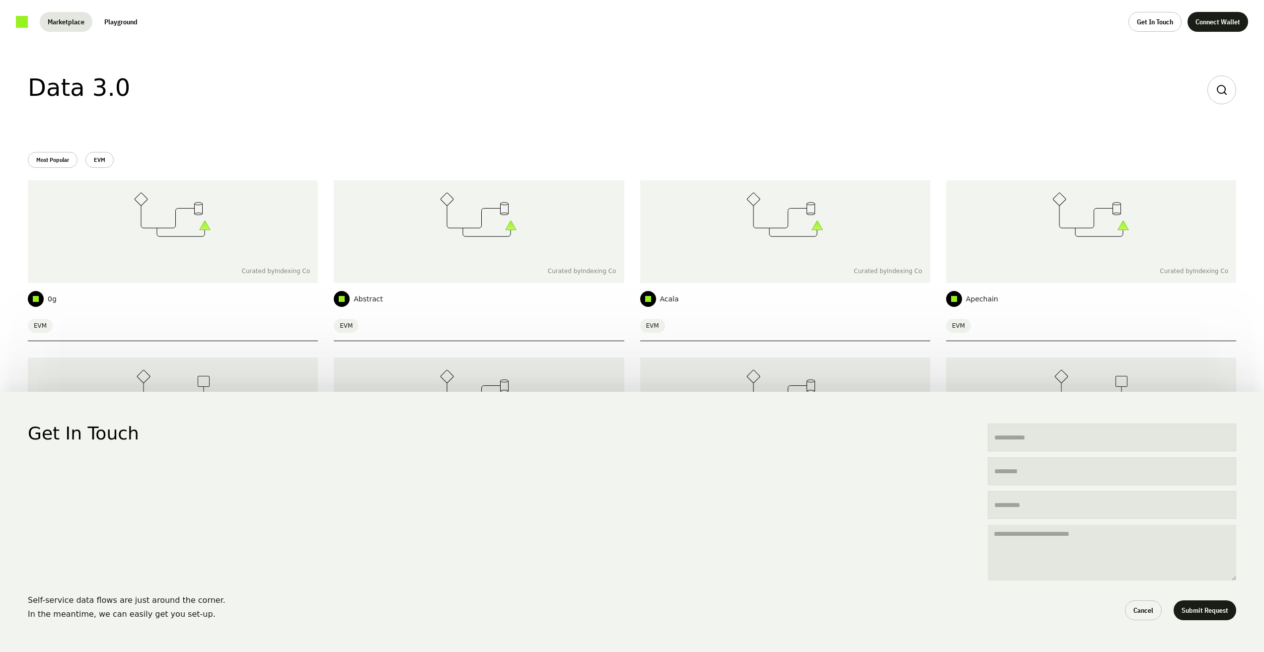
click at [931, 125] on div "Get In Touch Self-service data flows are just around the corner. In the meantim…" at bounding box center [632, 326] width 1264 height 652
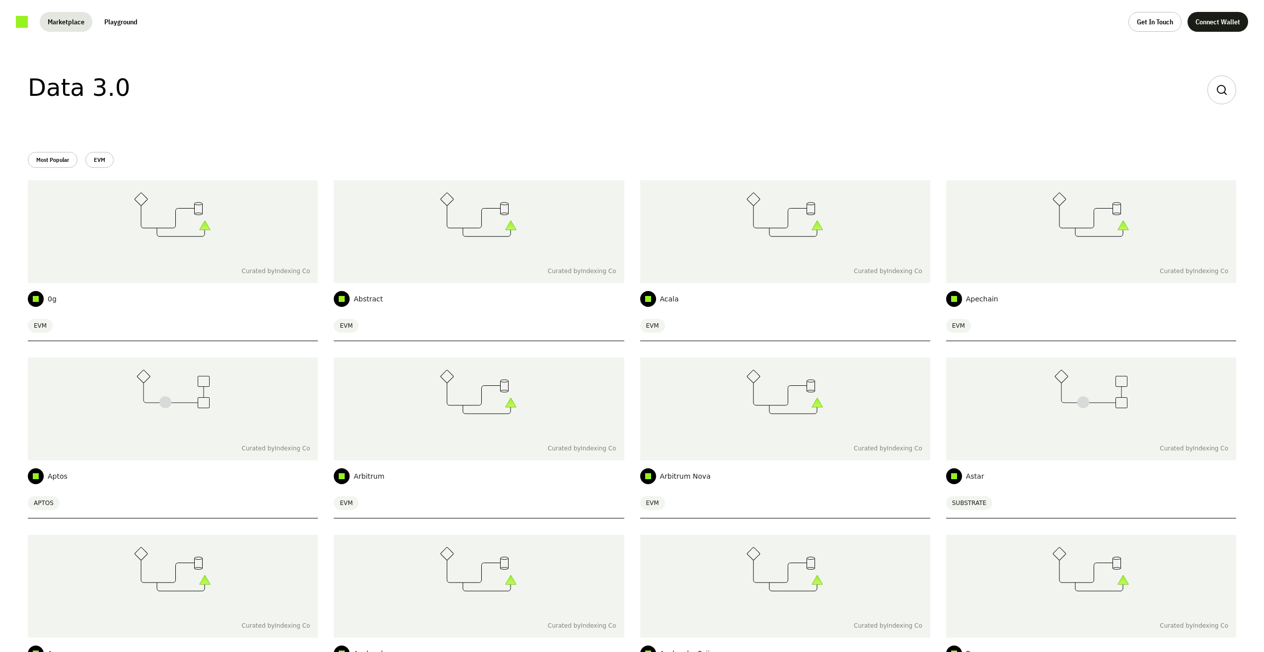
click at [24, 19] on link at bounding box center [22, 22] width 12 height 12
click at [97, 156] on button "EVM" at bounding box center [99, 160] width 28 height 16
click at [60, 161] on button "Most Popular" at bounding box center [53, 160] width 50 height 16
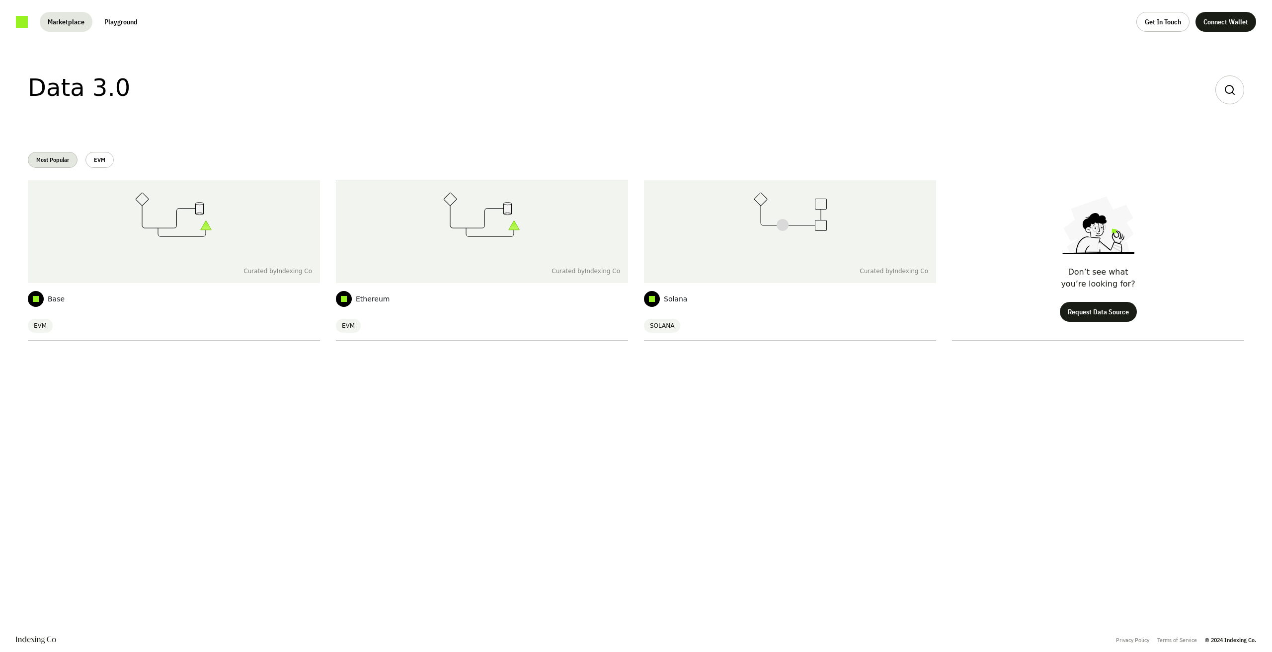
click at [366, 324] on div "EVM" at bounding box center [482, 326] width 292 height 14
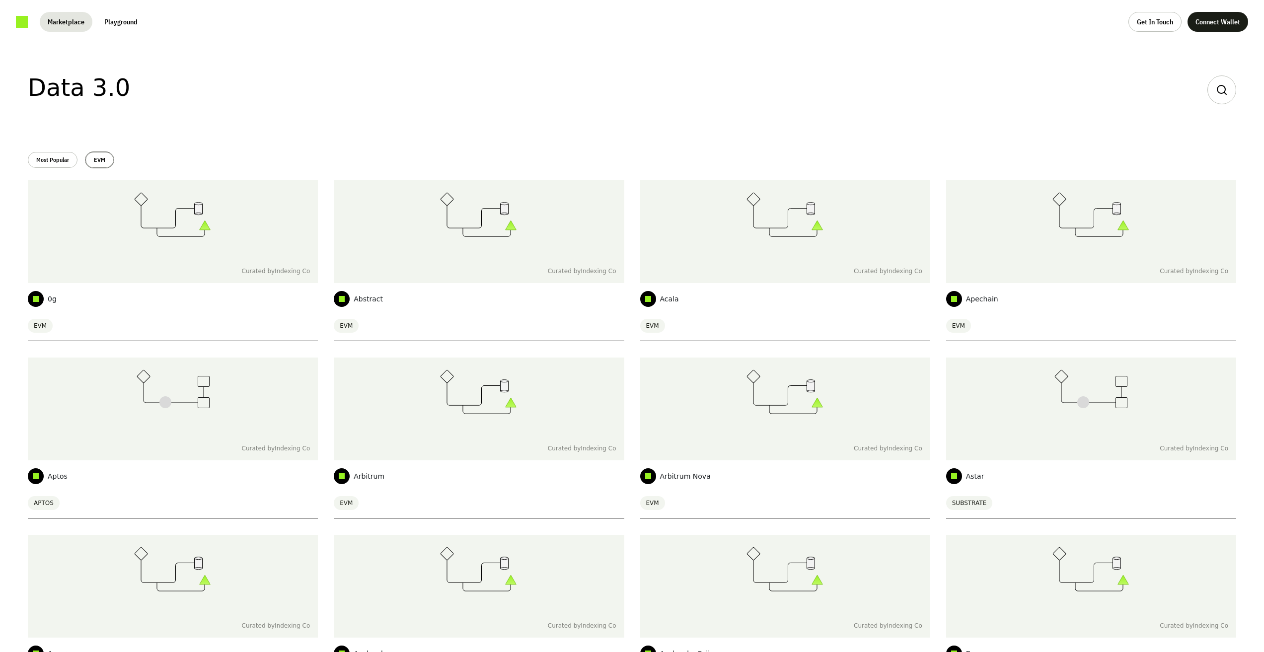
click at [101, 156] on button "EVM" at bounding box center [99, 160] width 28 height 16
click at [68, 162] on button "Most Popular" at bounding box center [53, 160] width 50 height 16
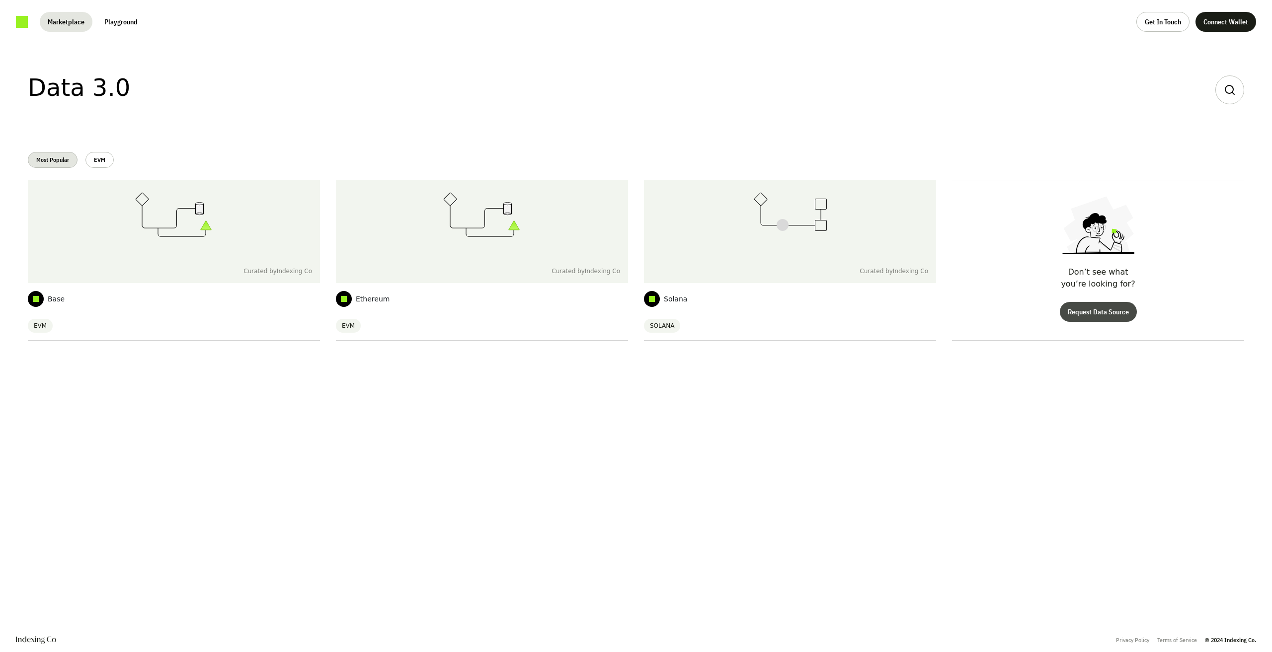
click at [1074, 313] on button "Request Data Source" at bounding box center [1098, 312] width 77 height 20
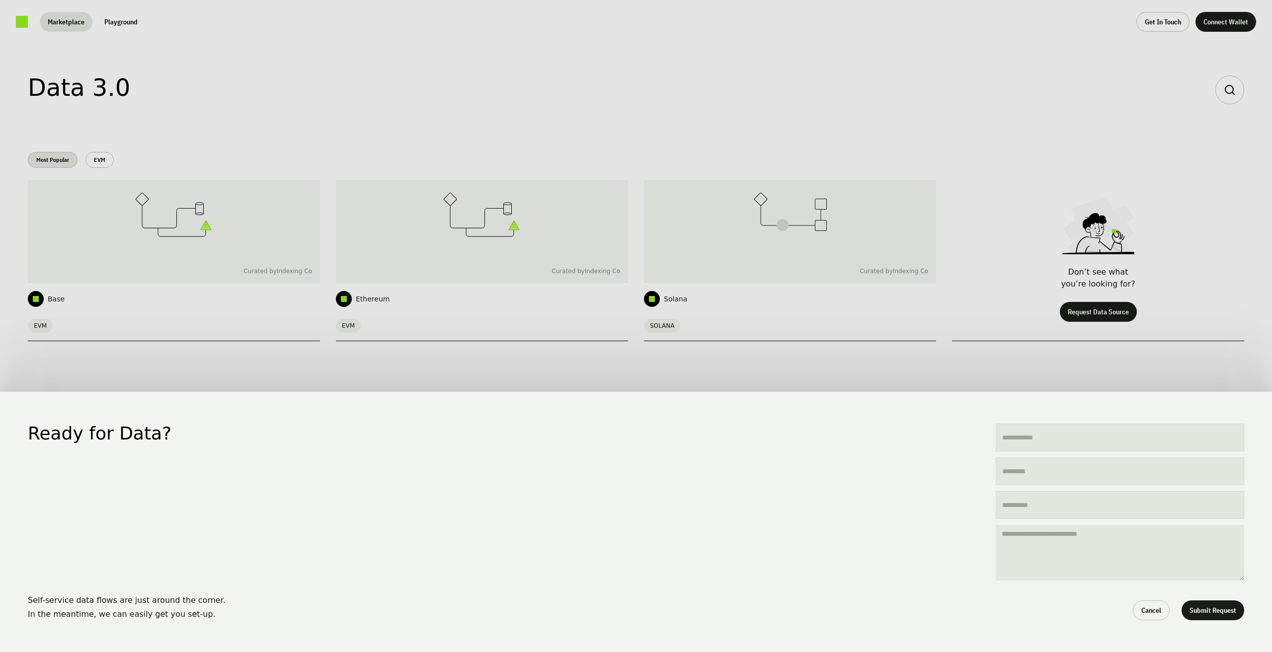
click at [735, 326] on div "Ready for Data? Self-service data flows are just around the corner. In the mean…" at bounding box center [636, 326] width 1272 height 652
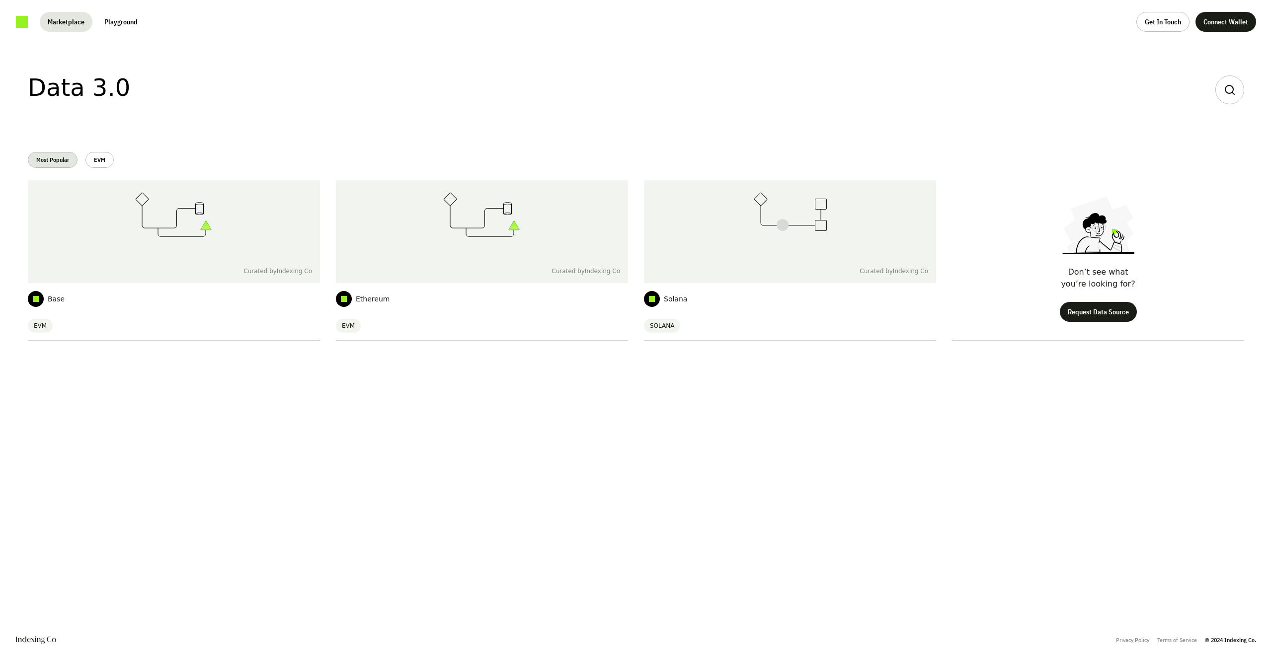
click at [498, 485] on div "Data 3.0 Most Popular EVM Curated by Indexing Co Base EVM Curated by Indexing C…" at bounding box center [636, 336] width 1272 height 585
click at [389, 280] on div "Curated by Indexing Co" at bounding box center [482, 271] width 292 height 24
